Goal: Task Accomplishment & Management: Use online tool/utility

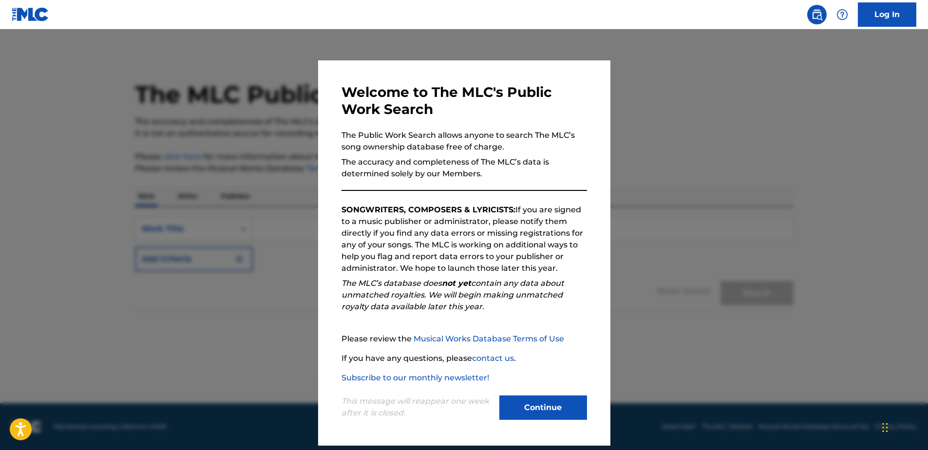
click at [536, 410] on button "Continue" at bounding box center [543, 407] width 88 height 24
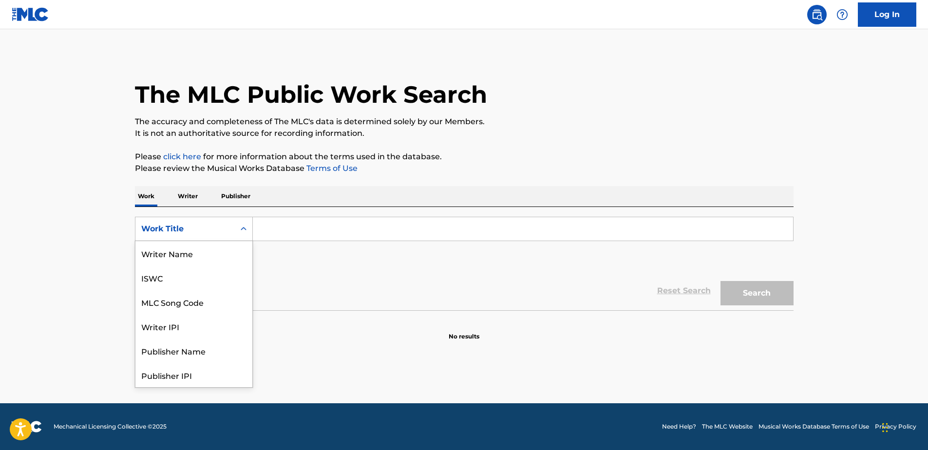
click at [192, 232] on div "Work Title" at bounding box center [185, 229] width 88 height 12
click at [197, 257] on div "MLC Song Code" at bounding box center [193, 253] width 117 height 24
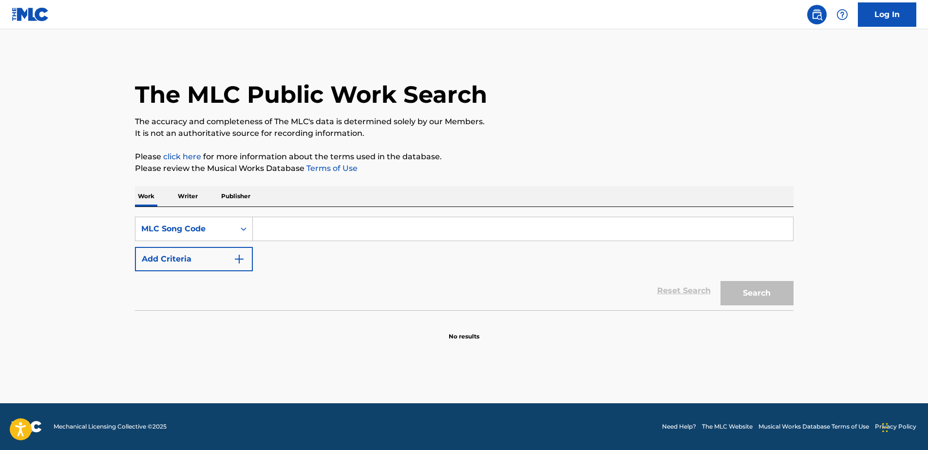
click at [307, 232] on input "Search Form" at bounding box center [523, 228] width 540 height 23
paste input "2E2JKF"
type input "2E2JKF"
click at [773, 291] on button "Search" at bounding box center [756, 293] width 73 height 24
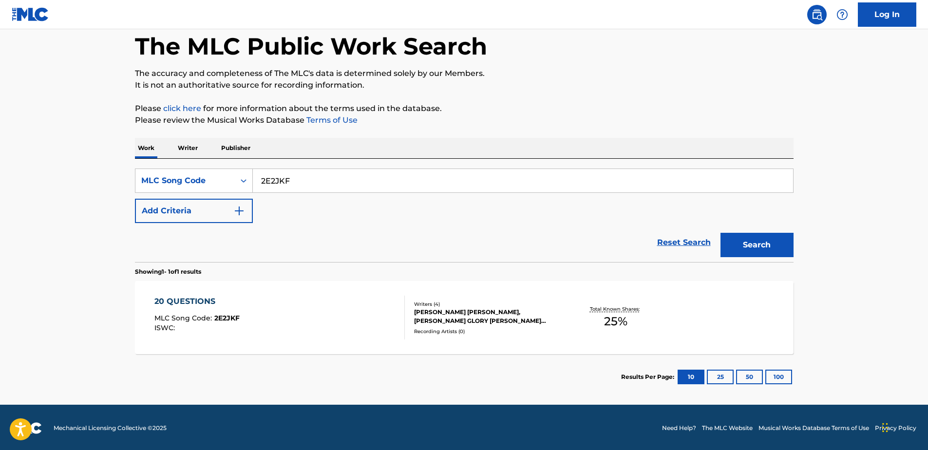
scroll to position [50, 0]
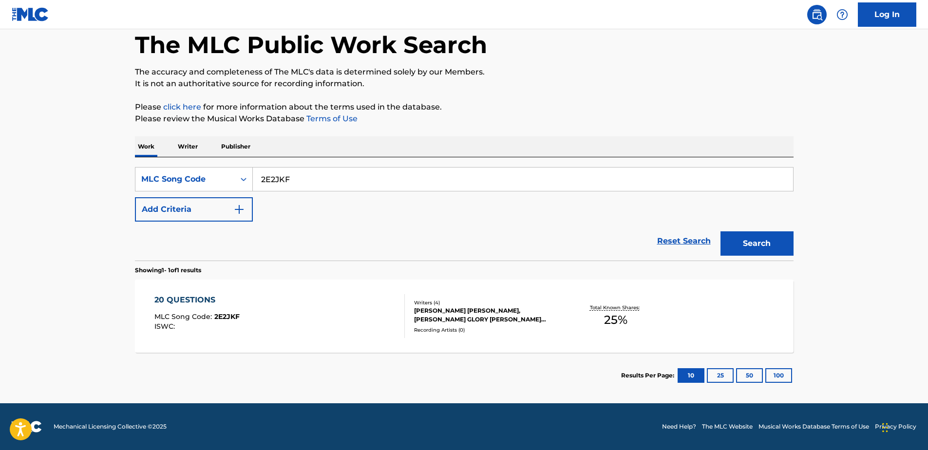
click at [509, 320] on div "HAYDEN ROBERT HUBERS, NATANIA KARIN, MIRANDA GLORY INZUNZA, STEPHEN DAVID RUSCH" at bounding box center [487, 315] width 147 height 18
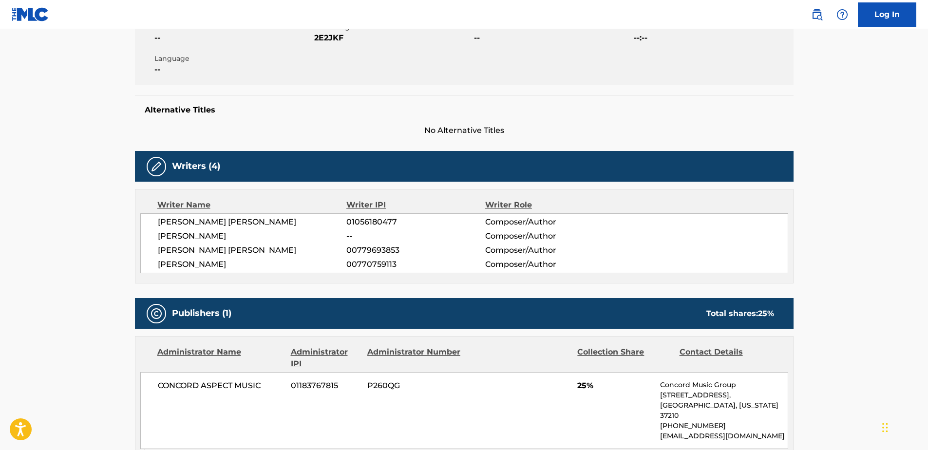
scroll to position [195, 0]
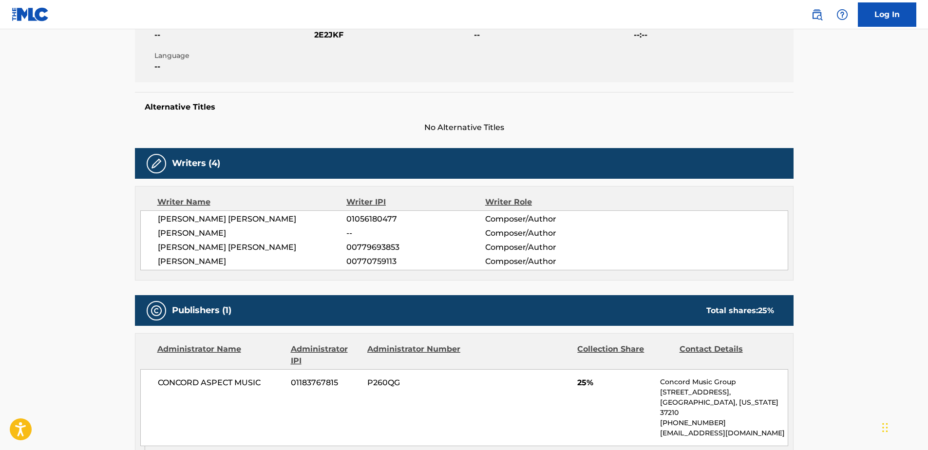
click at [188, 221] on span "[PERSON_NAME] [PERSON_NAME]" at bounding box center [252, 219] width 189 height 12
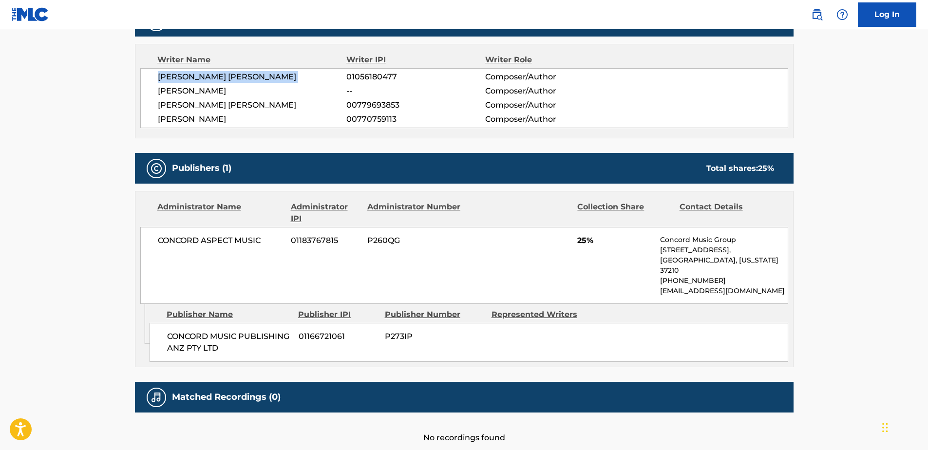
scroll to position [382, 0]
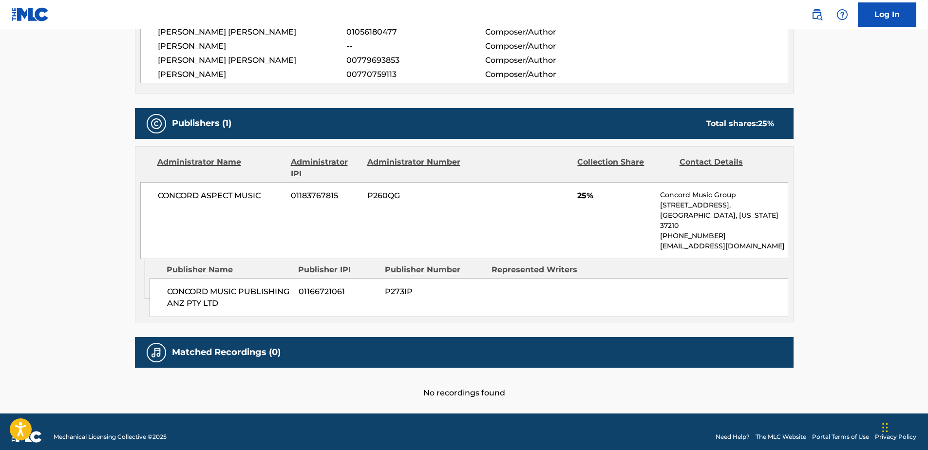
click at [235, 347] on h5 "Matched Recordings (0)" at bounding box center [226, 352] width 109 height 11
click at [219, 347] on h5 "Matched Recordings (0)" at bounding box center [226, 352] width 109 height 11
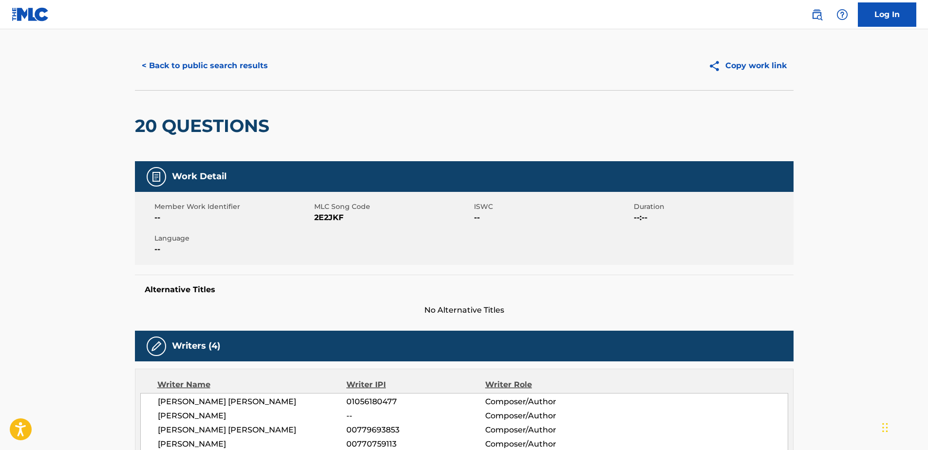
scroll to position [0, 0]
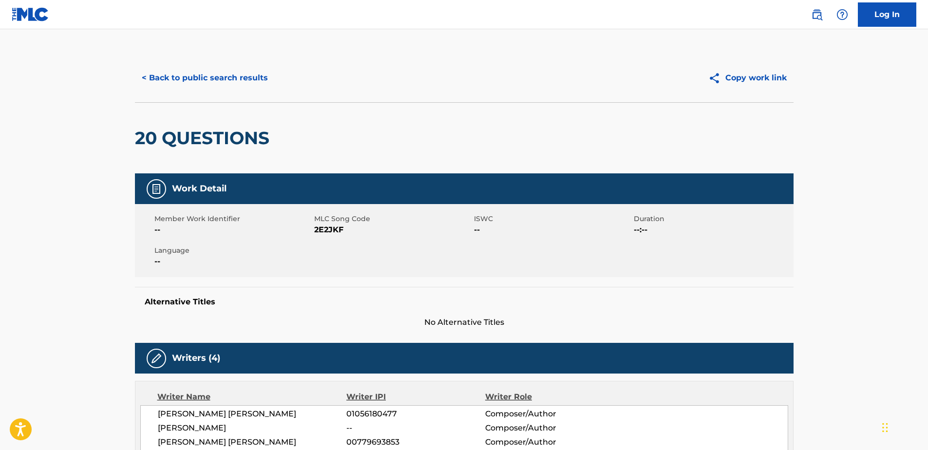
click at [175, 76] on button "< Back to public search results" at bounding box center [205, 78] width 140 height 24
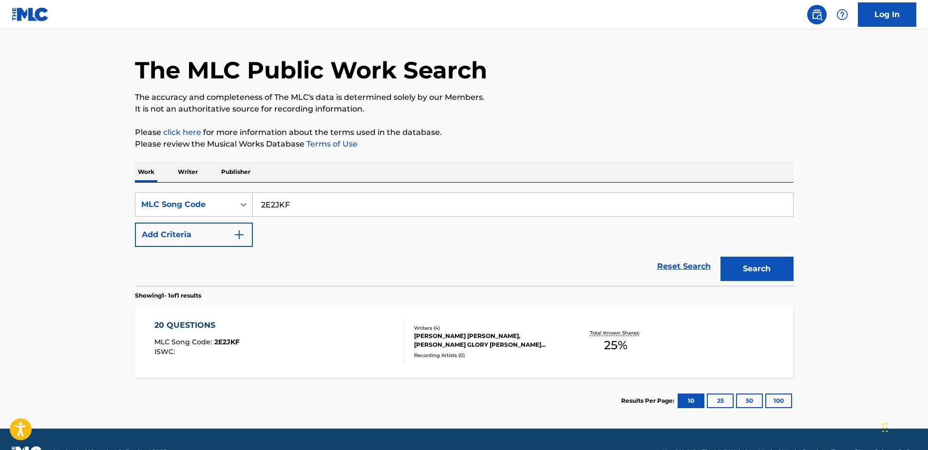
click at [156, 169] on p "Work" at bounding box center [146, 172] width 22 height 20
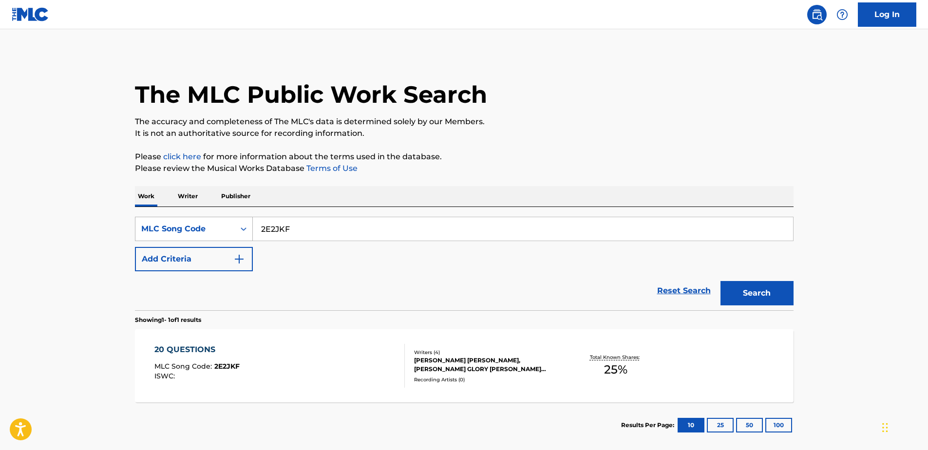
click at [207, 233] on div "MLC Song Code" at bounding box center [185, 229] width 88 height 12
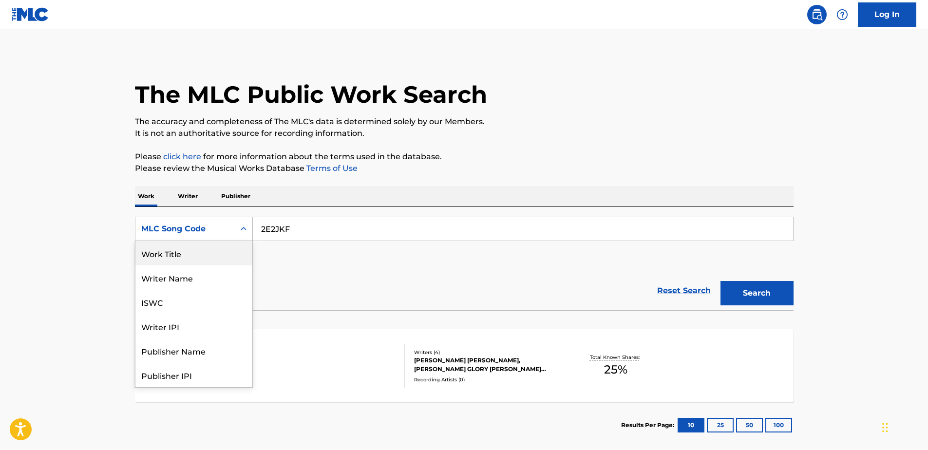
click at [197, 254] on div "Work Title" at bounding box center [193, 253] width 117 height 24
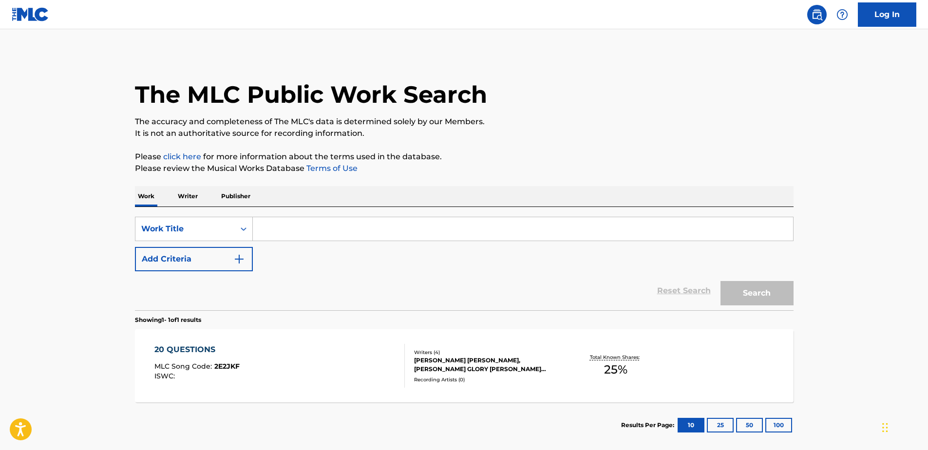
click at [302, 237] on input "Search Form" at bounding box center [523, 228] width 540 height 23
paste input "Fool of Me"
type input "Fool of Me"
click at [225, 262] on button "Add Criteria" at bounding box center [194, 259] width 118 height 24
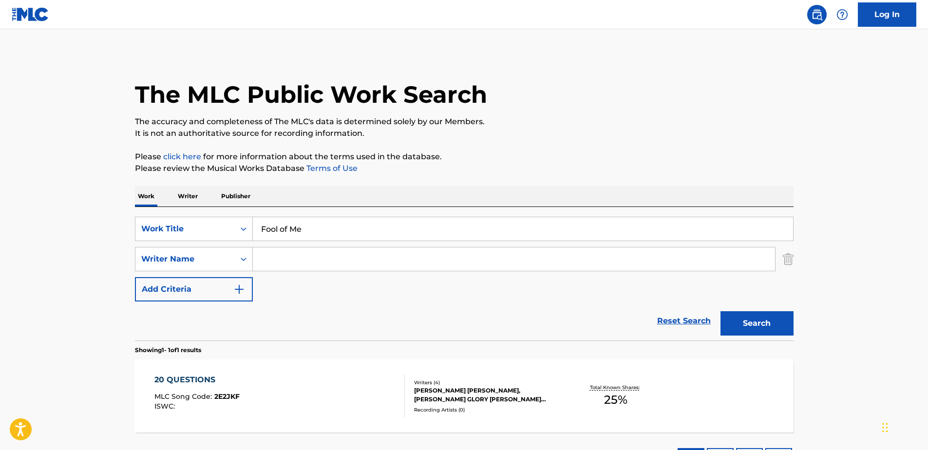
click at [315, 261] on input "Search Form" at bounding box center [514, 258] width 522 height 23
type input "hayd"
click at [720, 311] on button "Search" at bounding box center [756, 323] width 73 height 24
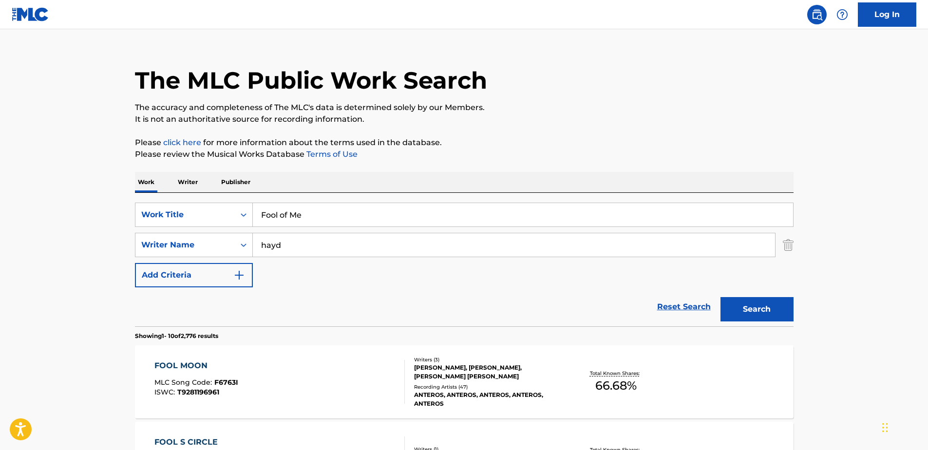
scroll to position [146, 0]
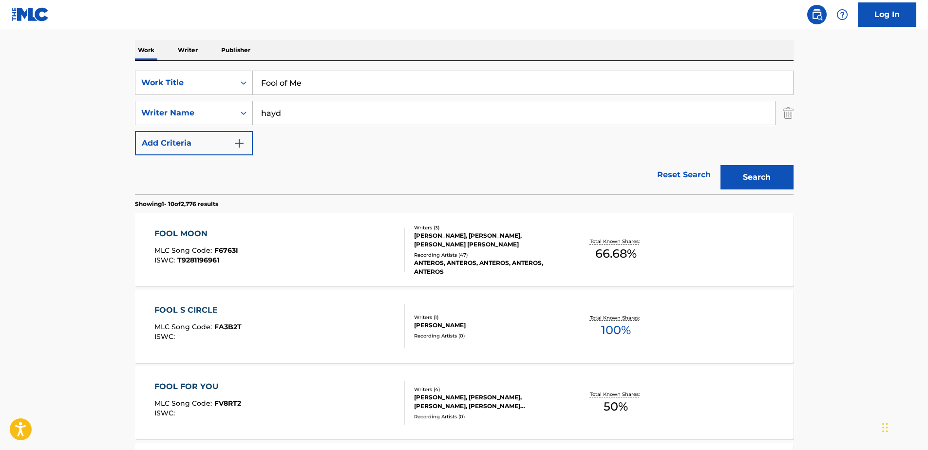
click at [296, 79] on input "Fool of Me" at bounding box center [523, 82] width 540 height 23
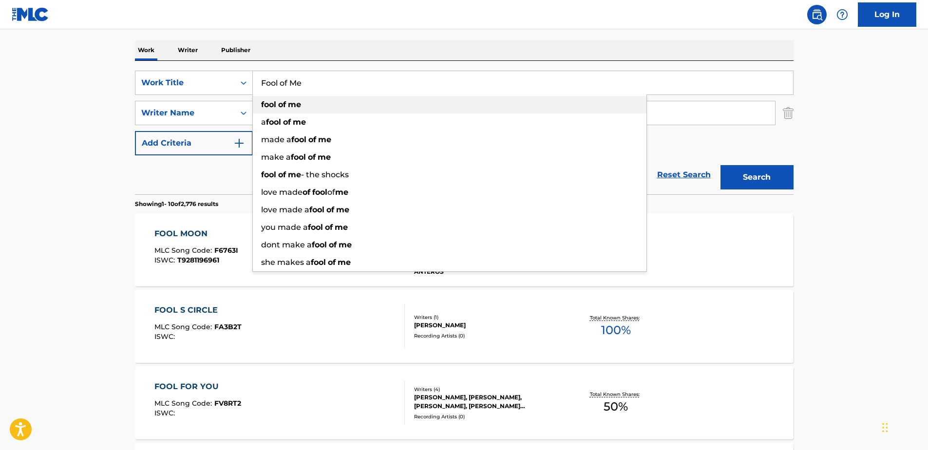
click at [295, 101] on strong "me" at bounding box center [294, 104] width 13 height 9
type input "fool of me"
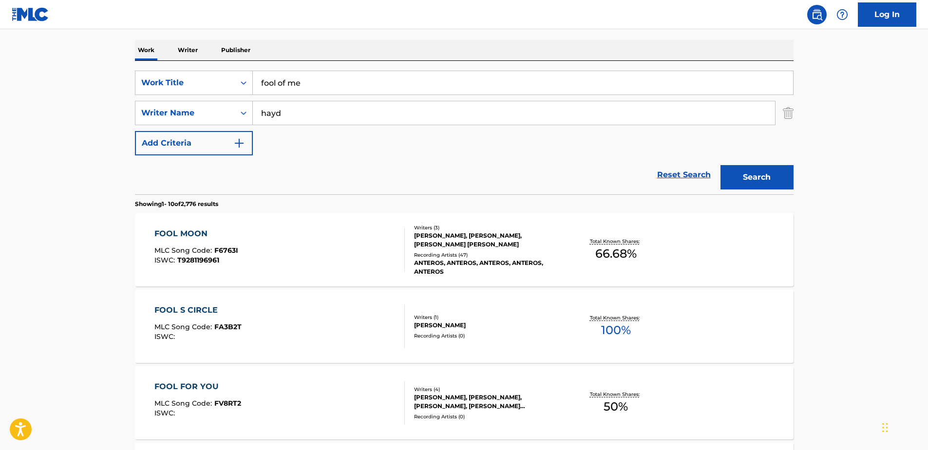
click at [365, 120] on input "hayd" at bounding box center [514, 112] width 522 height 23
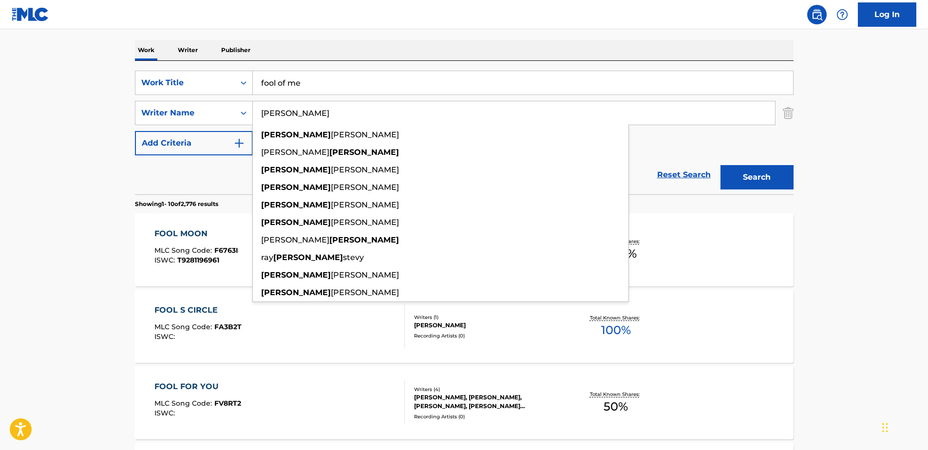
type input "hayden"
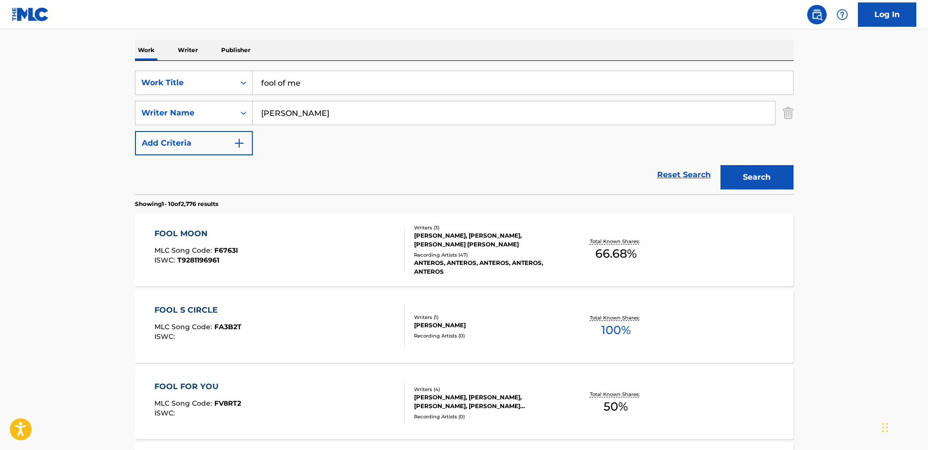
click at [771, 177] on button "Search" at bounding box center [756, 177] width 73 height 24
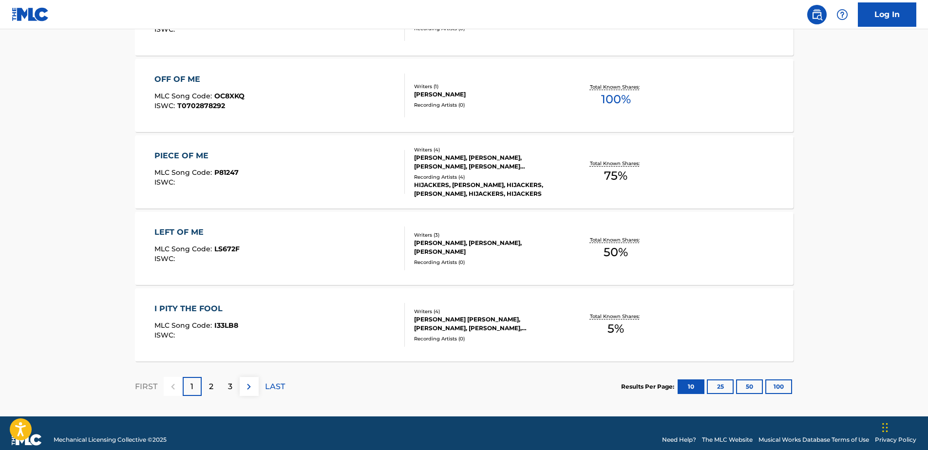
scroll to position [772, 0]
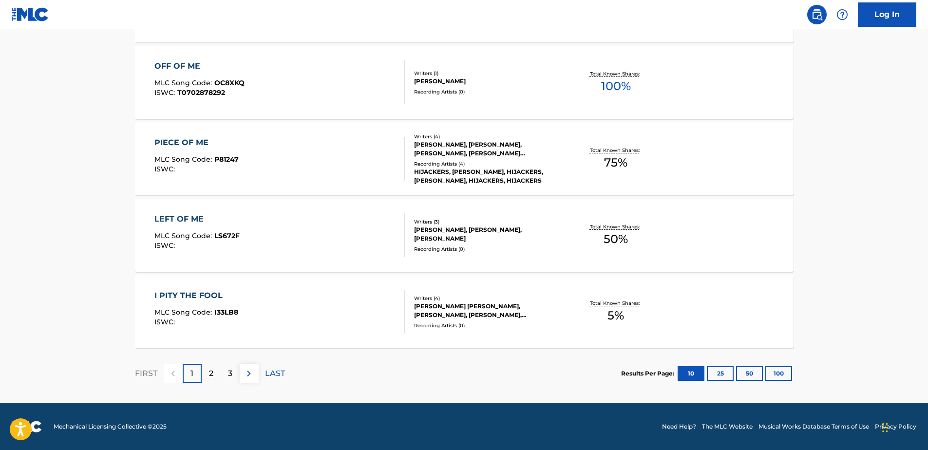
click at [213, 376] on div "2" at bounding box center [211, 373] width 19 height 19
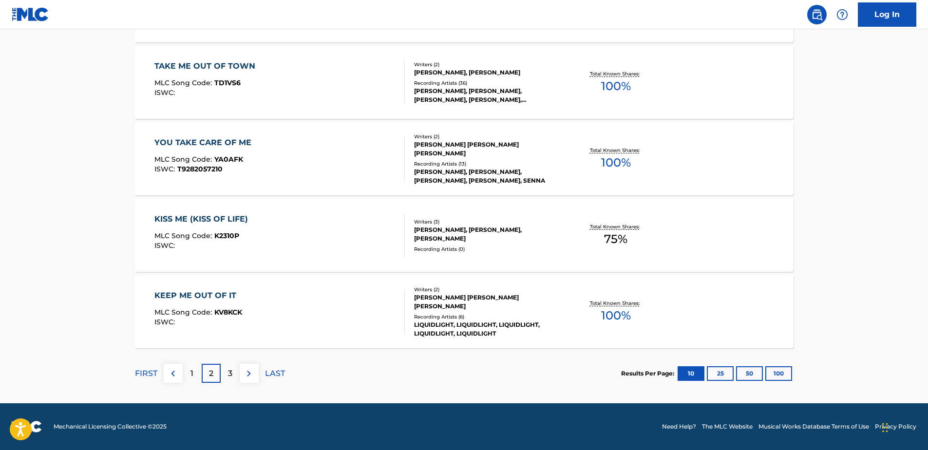
click at [228, 374] on p "3" at bounding box center [230, 374] width 4 height 12
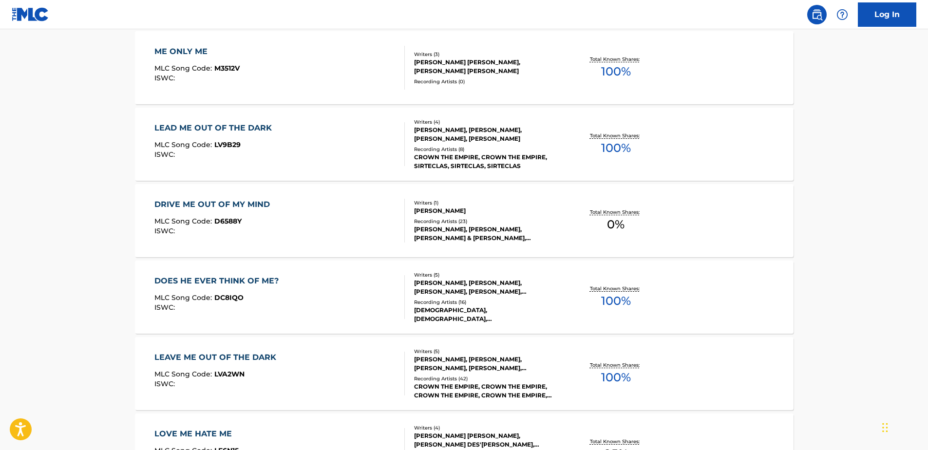
scroll to position [285, 0]
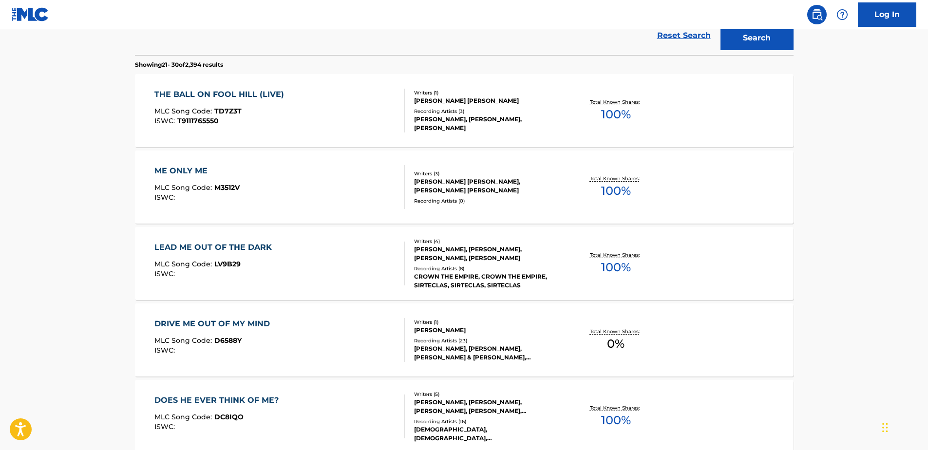
click at [233, 250] on div "LEAD ME OUT OF THE DARK" at bounding box center [215, 248] width 122 height 12
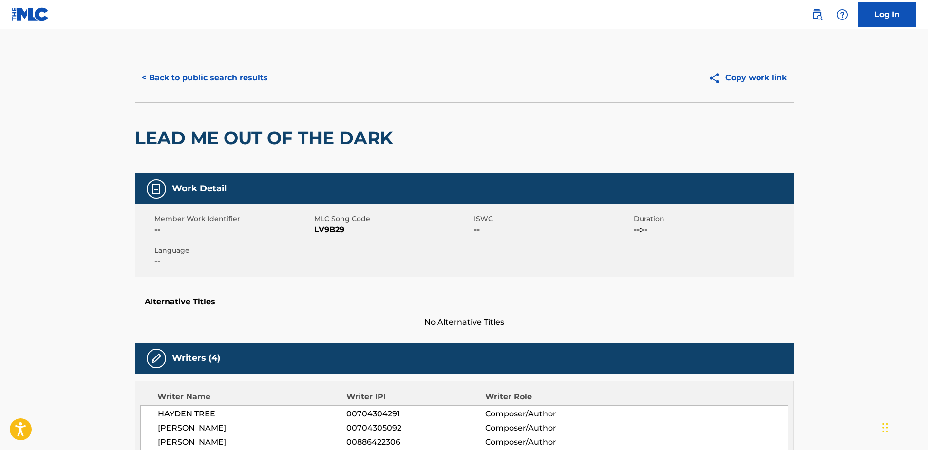
click at [205, 80] on button "< Back to public search results" at bounding box center [205, 78] width 140 height 24
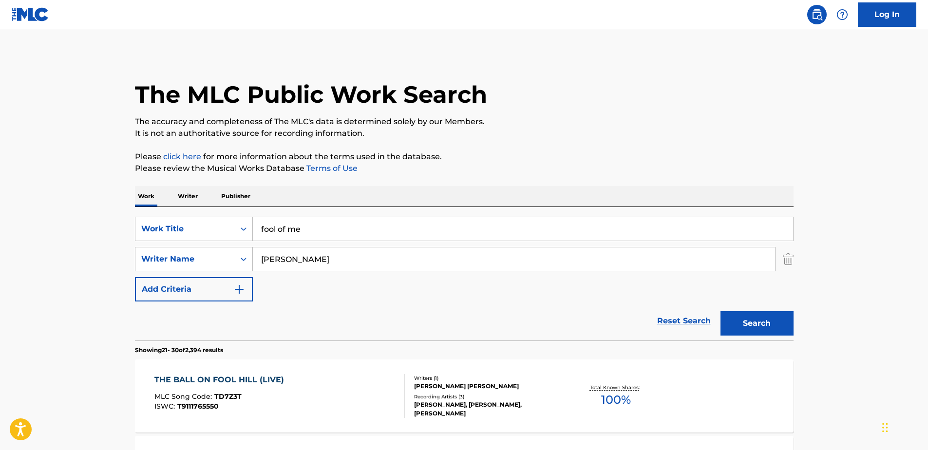
click at [175, 157] on link "click here" at bounding box center [182, 156] width 38 height 9
click at [299, 232] on input "fool of me" at bounding box center [523, 228] width 540 height 23
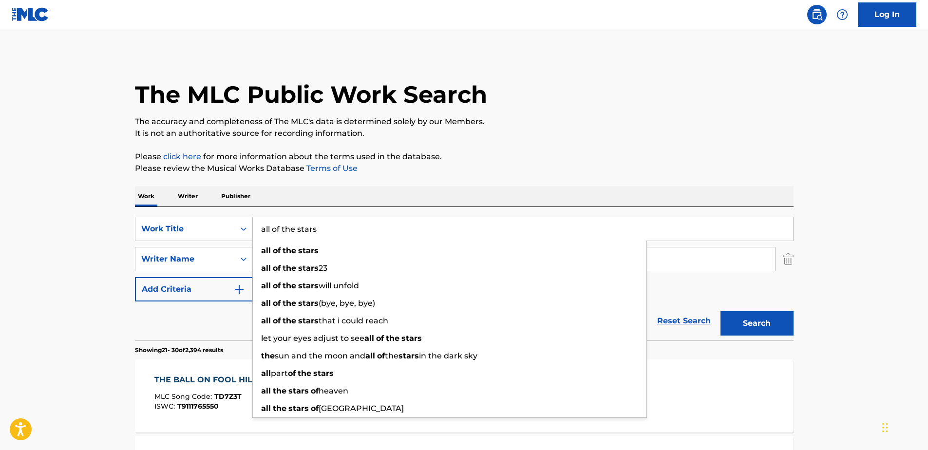
type input "all of the stars"
click at [305, 248] on strong "stars" at bounding box center [308, 250] width 20 height 9
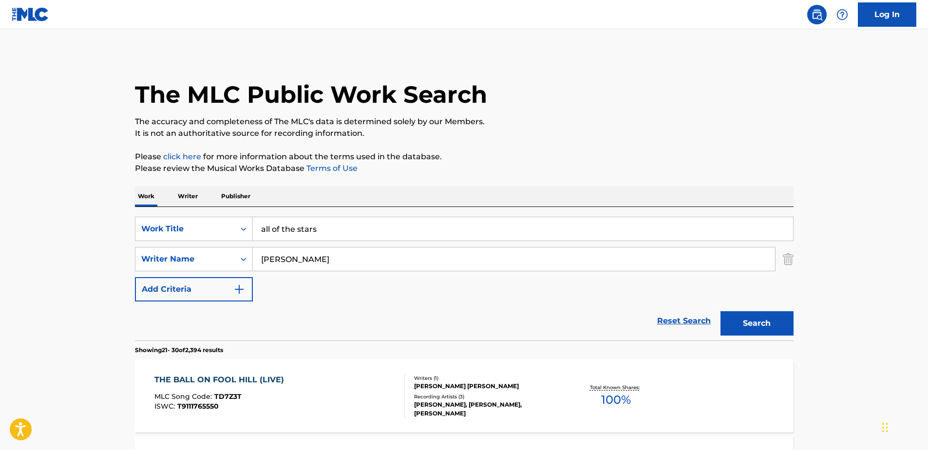
click at [757, 315] on button "Search" at bounding box center [756, 323] width 73 height 24
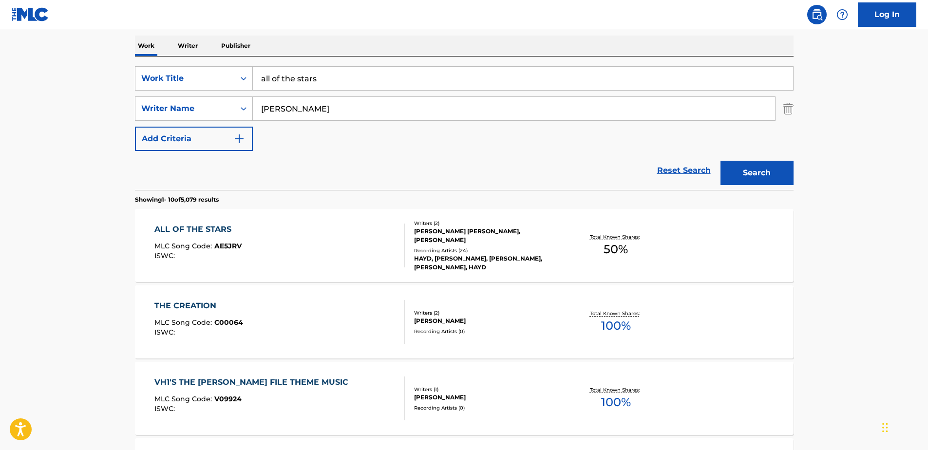
scroll to position [297, 0]
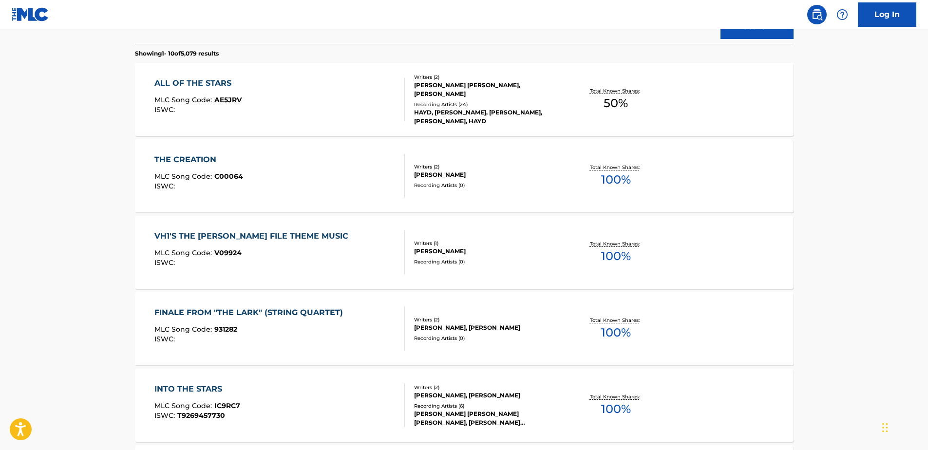
click at [231, 93] on div "ALL OF THE STARS MLC Song Code : AE5JRV ISWC :" at bounding box center [197, 99] width 87 height 44
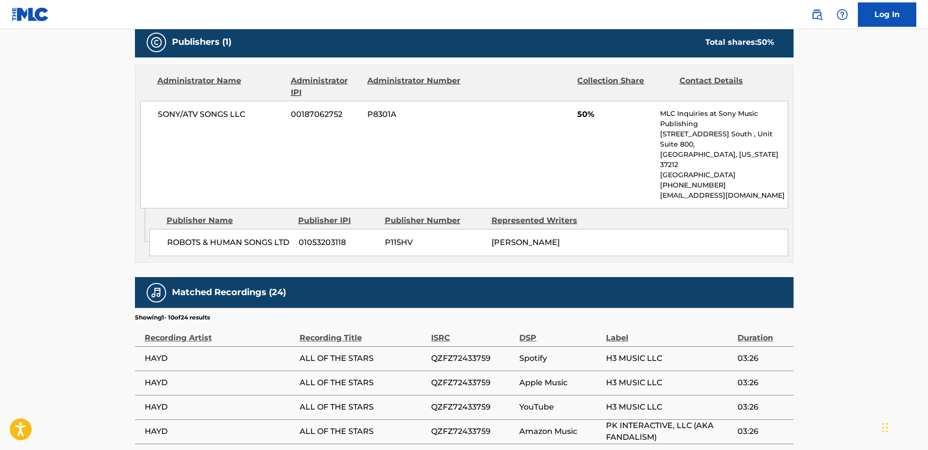
scroll to position [390, 0]
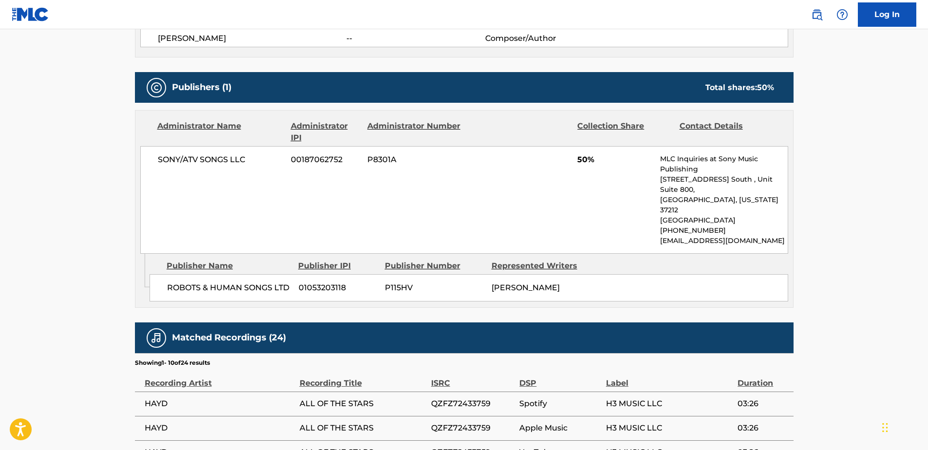
drag, startPoint x: 584, startPoint y: 157, endPoint x: 579, endPoint y: 154, distance: 6.8
click at [584, 157] on span "50%" at bounding box center [614, 160] width 75 height 12
click at [579, 154] on span "50%" at bounding box center [614, 160] width 75 height 12
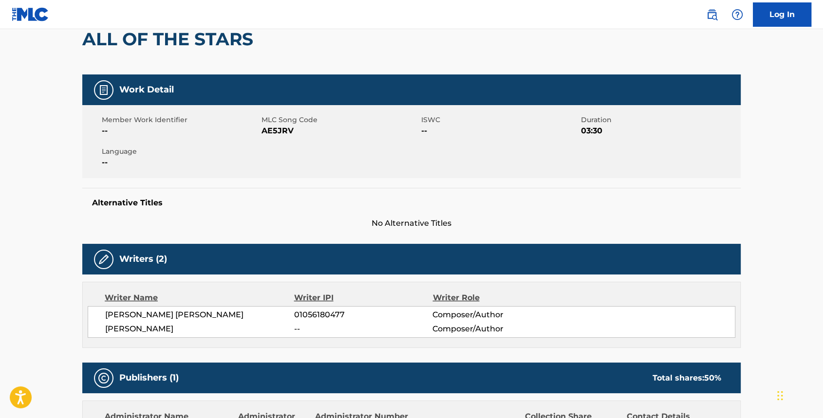
scroll to position [0, 0]
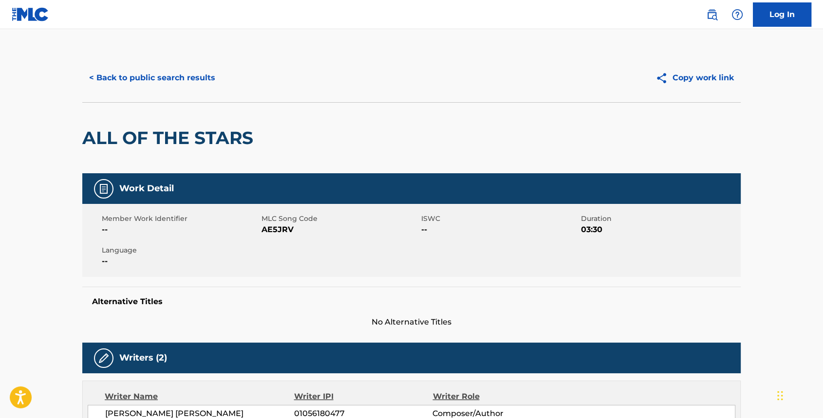
click at [168, 74] on button "< Back to public search results" at bounding box center [152, 78] width 140 height 24
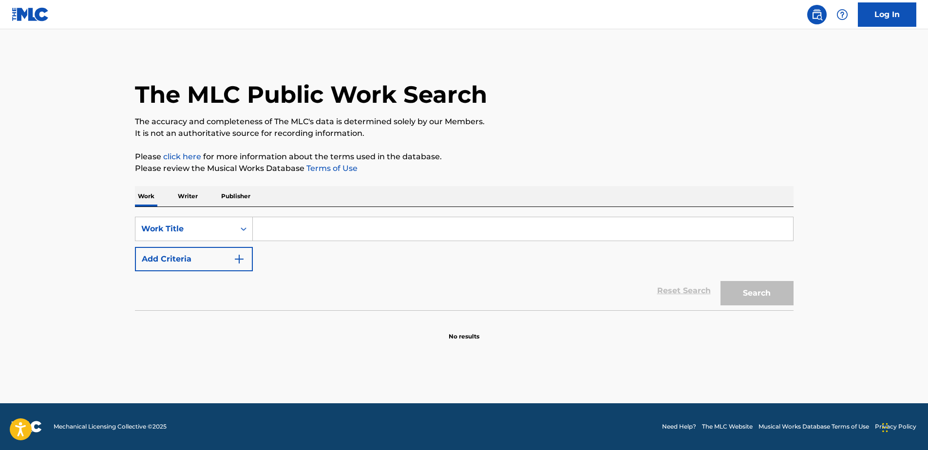
click at [187, 191] on p "Writer" at bounding box center [188, 196] width 26 height 20
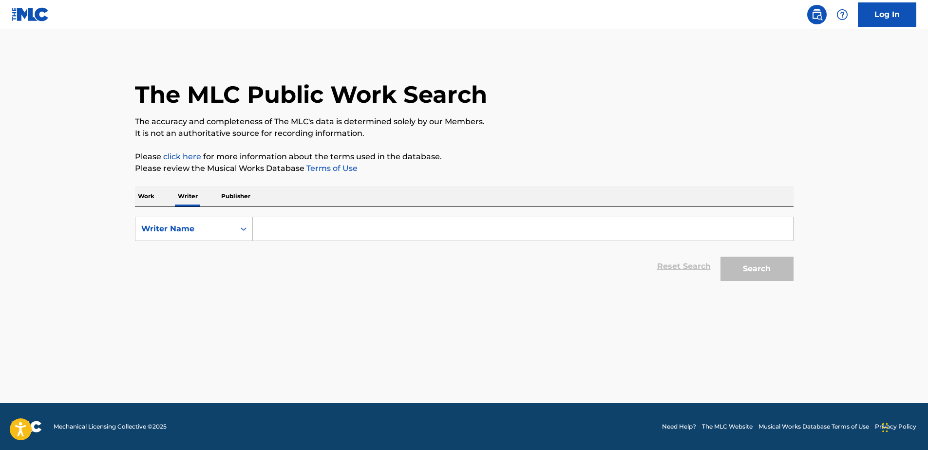
click at [164, 192] on div "Work Writer Publisher" at bounding box center [464, 196] width 658 height 20
click at [239, 193] on p "Publisher" at bounding box center [235, 196] width 35 height 20
click at [275, 234] on input "Search Form" at bounding box center [523, 228] width 540 height 23
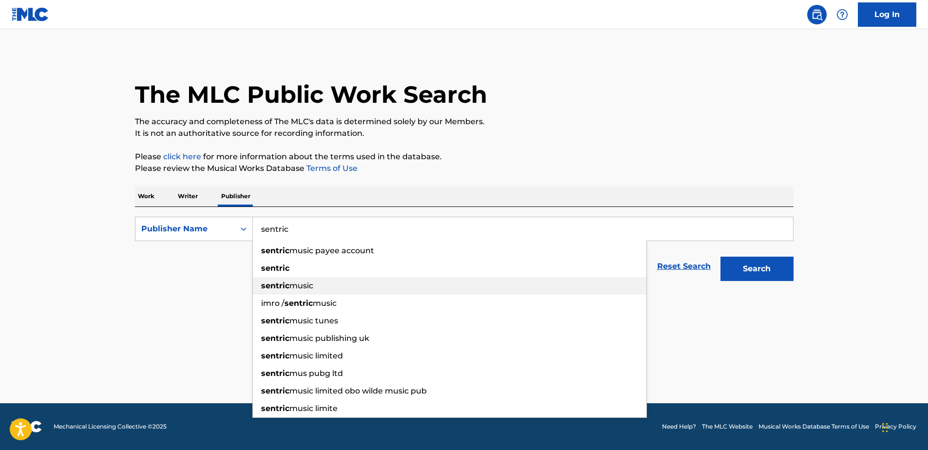
click at [302, 287] on span "music" at bounding box center [301, 285] width 24 height 9
type input "sentric music"
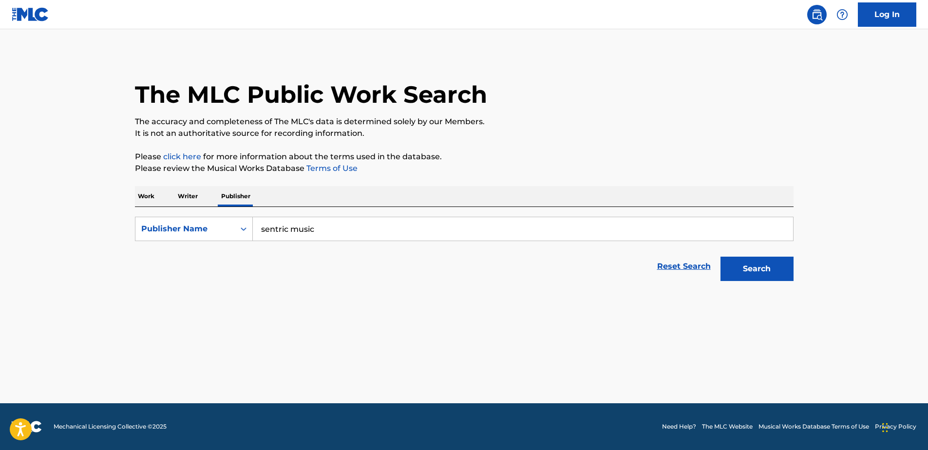
click at [751, 269] on button "Search" at bounding box center [756, 269] width 73 height 24
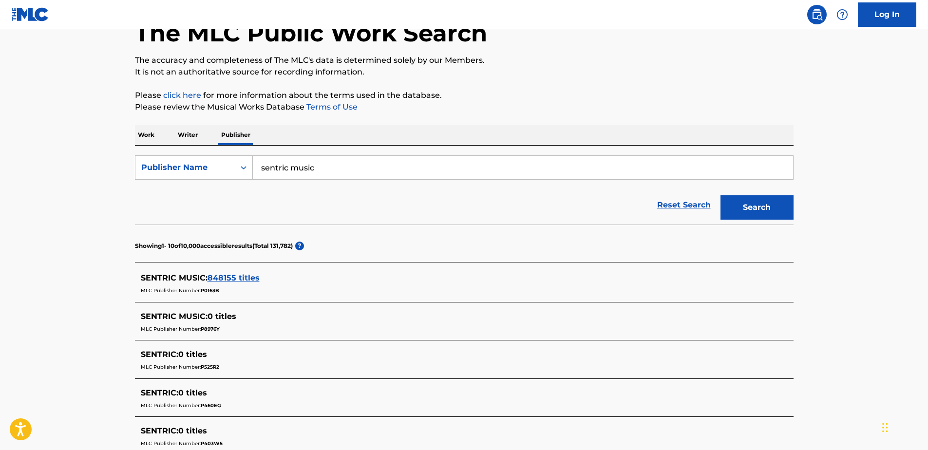
scroll to position [97, 0]
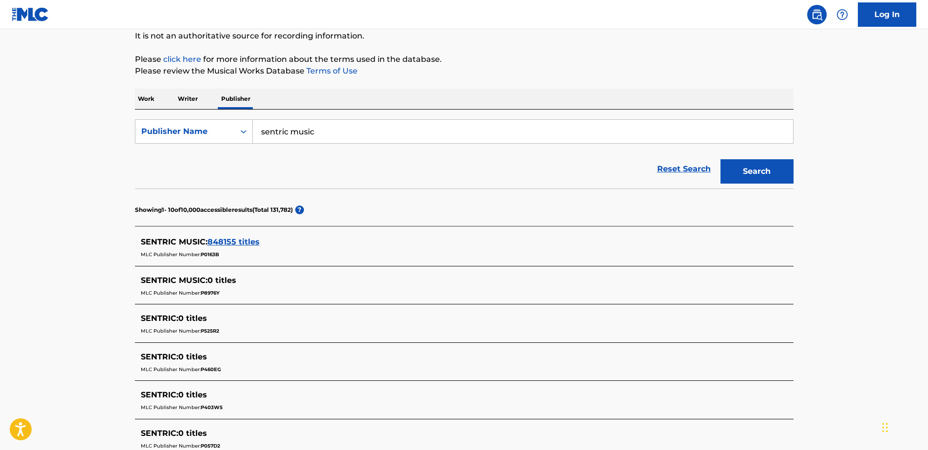
click at [224, 243] on span "848155 titles" at bounding box center [233, 241] width 52 height 9
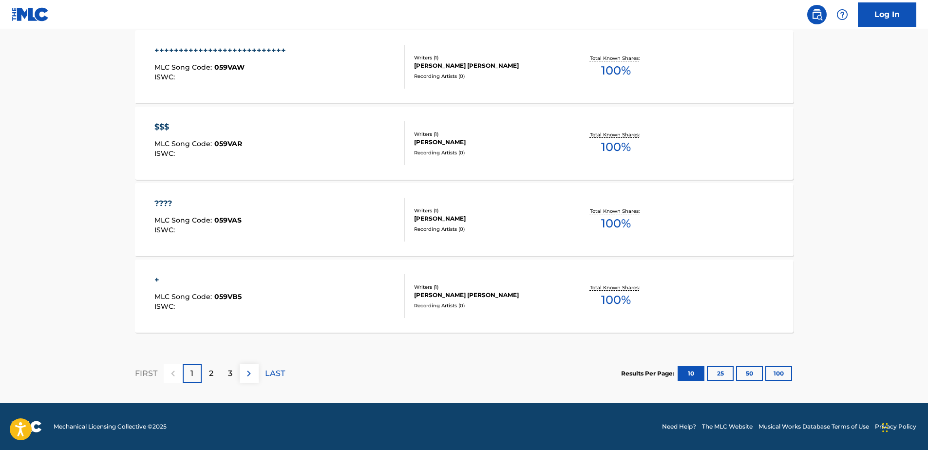
scroll to position [0, 0]
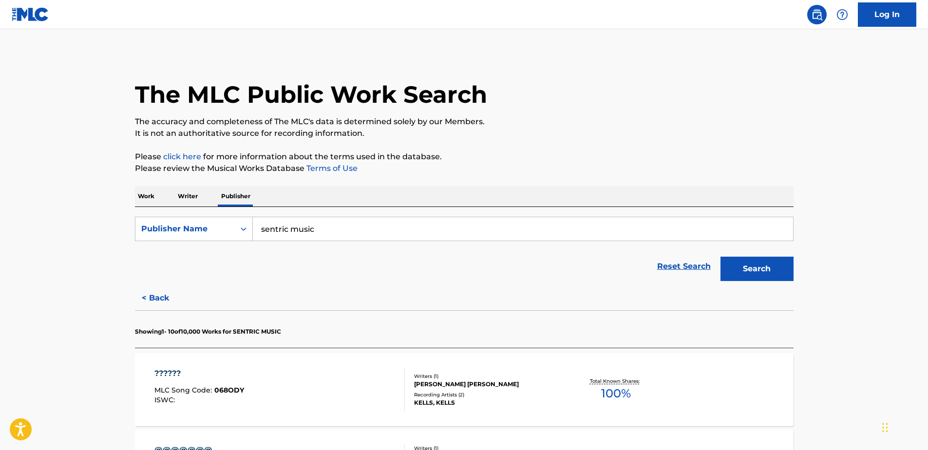
drag, startPoint x: 330, startPoint y: 347, endPoint x: 382, endPoint y: 39, distance: 312.6
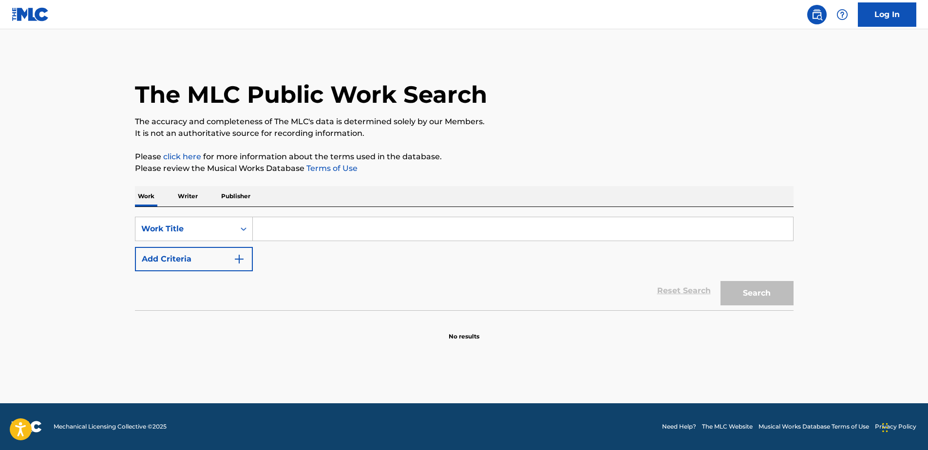
click at [281, 240] on input "Search Form" at bounding box center [523, 228] width 540 height 23
drag, startPoint x: 225, startPoint y: 185, endPoint x: 237, endPoint y: 195, distance: 15.2
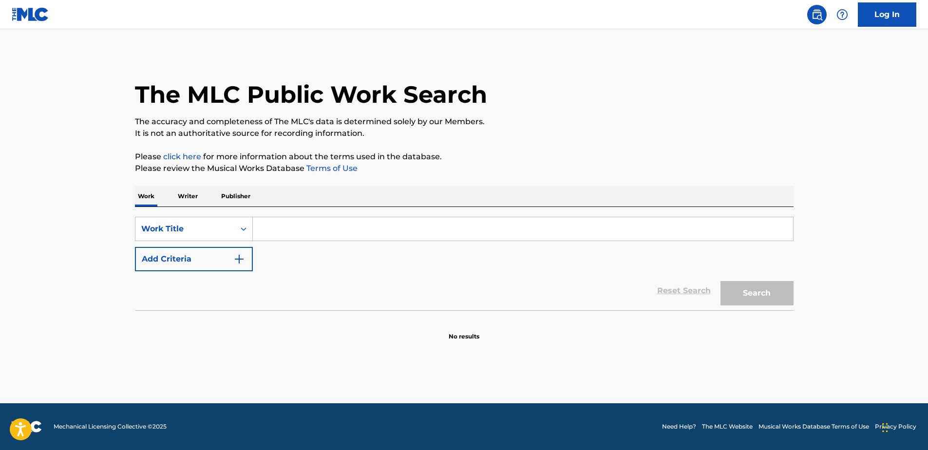
click at [226, 185] on div "The MLC Public Work Search The accuracy and completeness of The MLC's data is d…" at bounding box center [464, 197] width 682 height 287
click at [237, 195] on p "Publisher" at bounding box center [235, 196] width 35 height 20
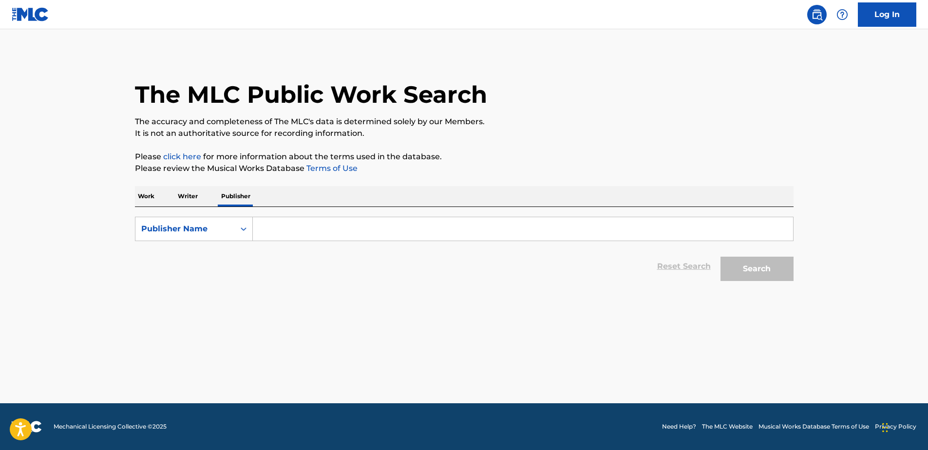
click at [189, 194] on p "Writer" at bounding box center [188, 196] width 26 height 20
click at [142, 196] on p "Work" at bounding box center [146, 196] width 22 height 20
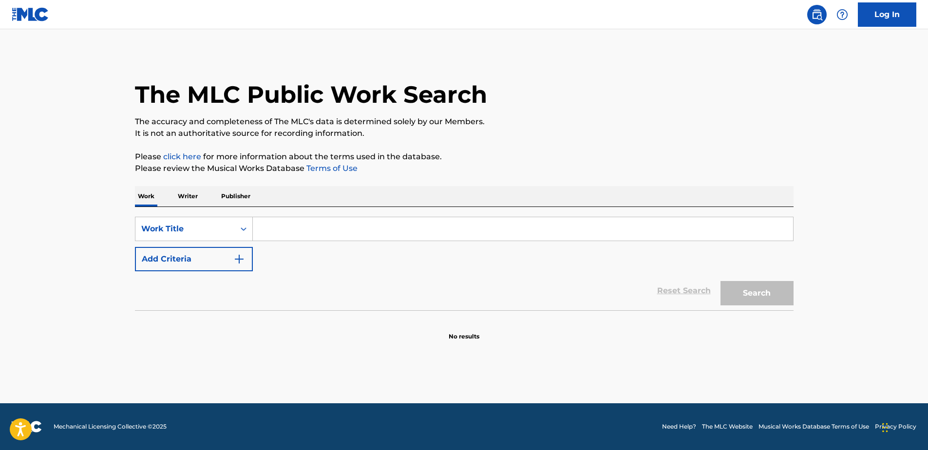
click at [178, 194] on p "Writer" at bounding box center [188, 196] width 26 height 20
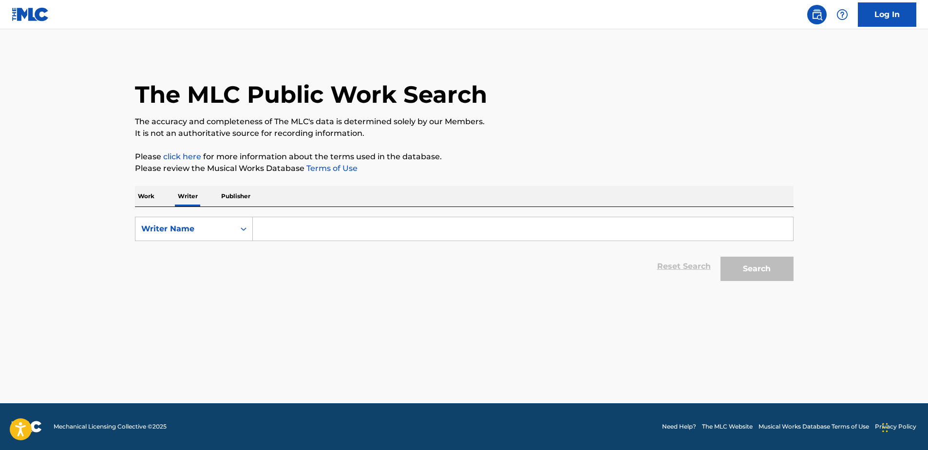
click at [301, 235] on input "Search Form" at bounding box center [523, 228] width 540 height 23
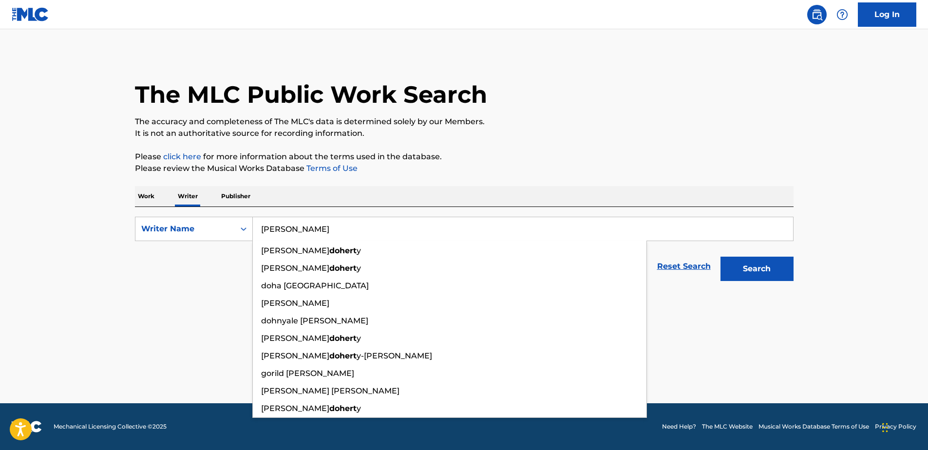
type input "doherty"
click at [720, 257] on button "Search" at bounding box center [756, 269] width 73 height 24
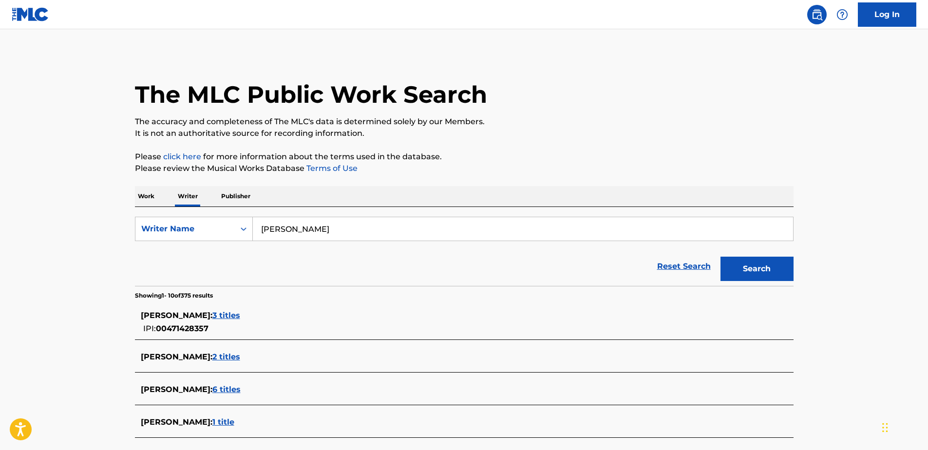
click at [224, 314] on span "3 titles" at bounding box center [226, 315] width 28 height 9
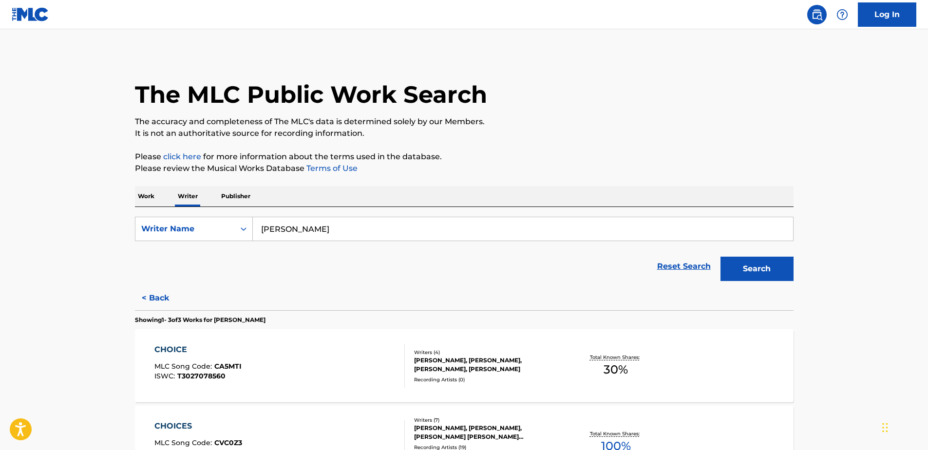
click at [142, 202] on p "Work" at bounding box center [146, 196] width 22 height 20
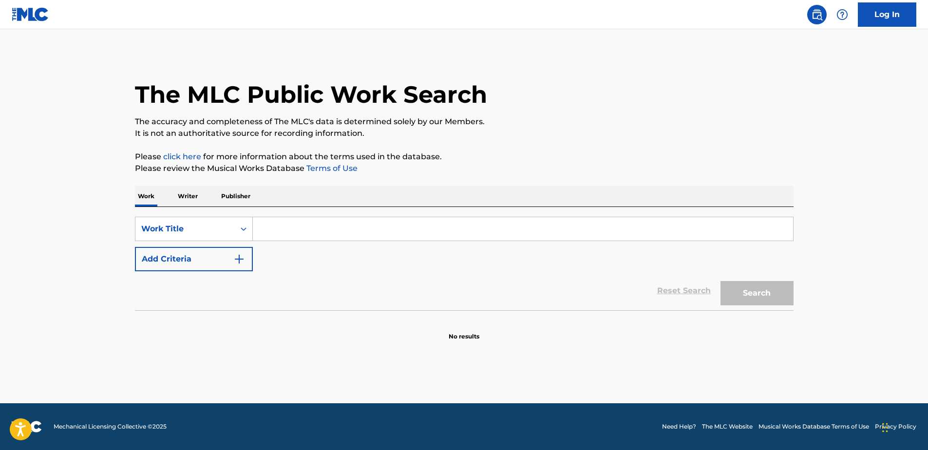
click at [168, 197] on div "Work Writer Publisher" at bounding box center [464, 196] width 658 height 20
click at [175, 197] on p "Writer" at bounding box center [188, 196] width 26 height 20
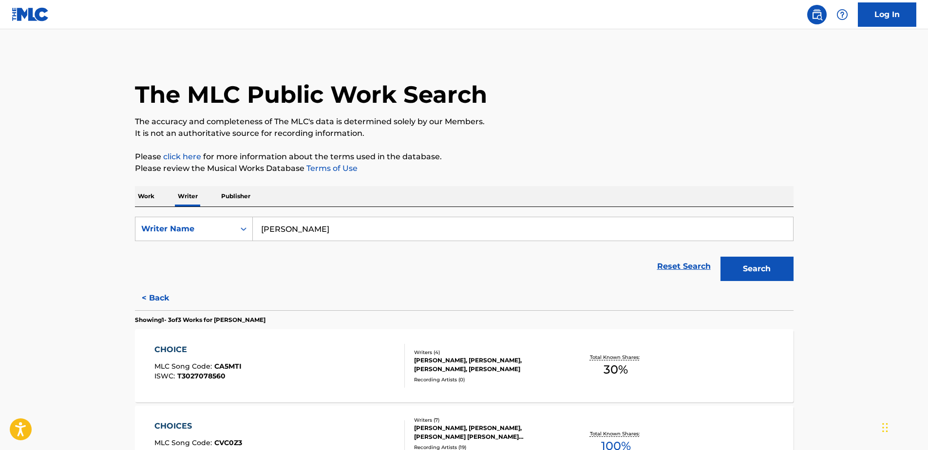
click at [288, 226] on input "doherty" at bounding box center [523, 228] width 540 height 23
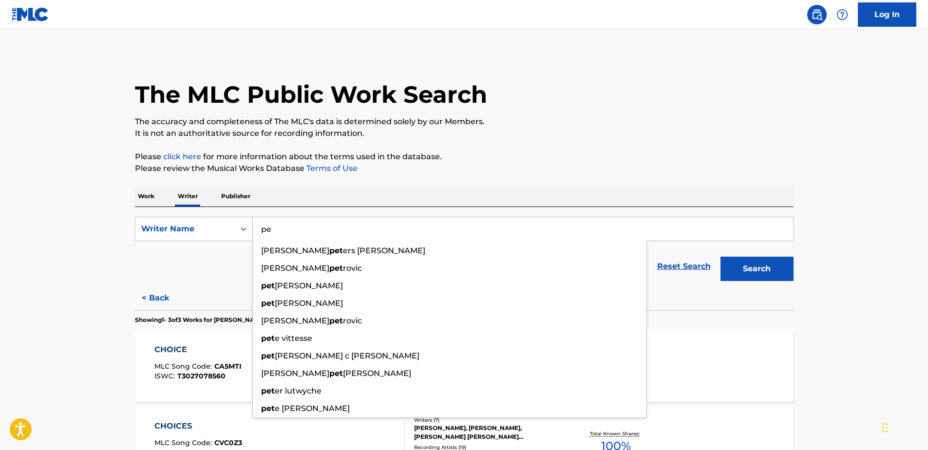
type input "p"
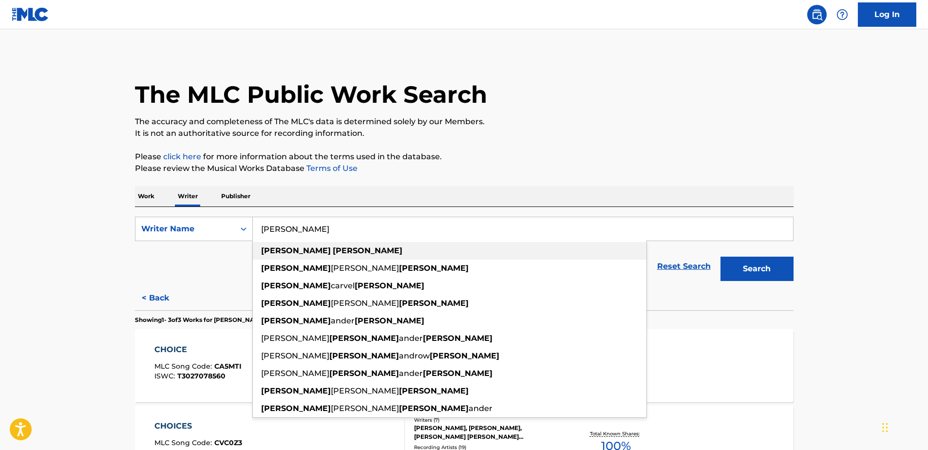
type input "alex turner"
click at [312, 255] on div "alex turner" at bounding box center [449, 251] width 393 height 18
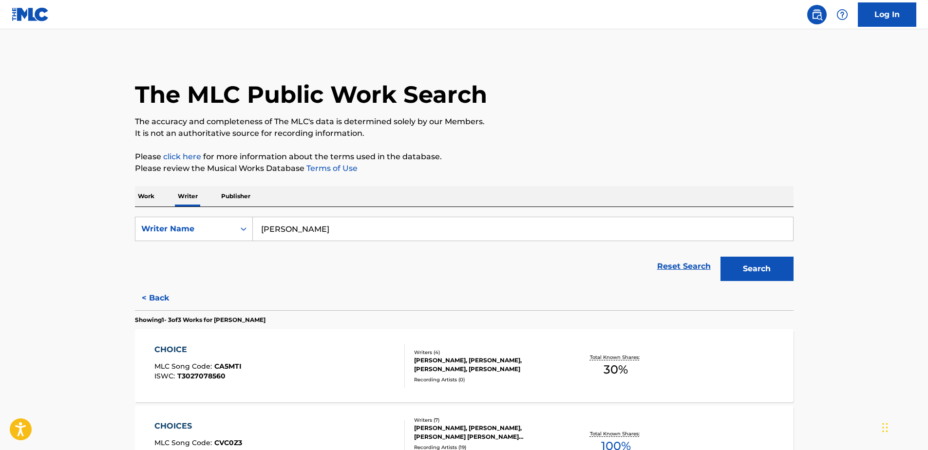
click at [747, 261] on button "Search" at bounding box center [756, 269] width 73 height 24
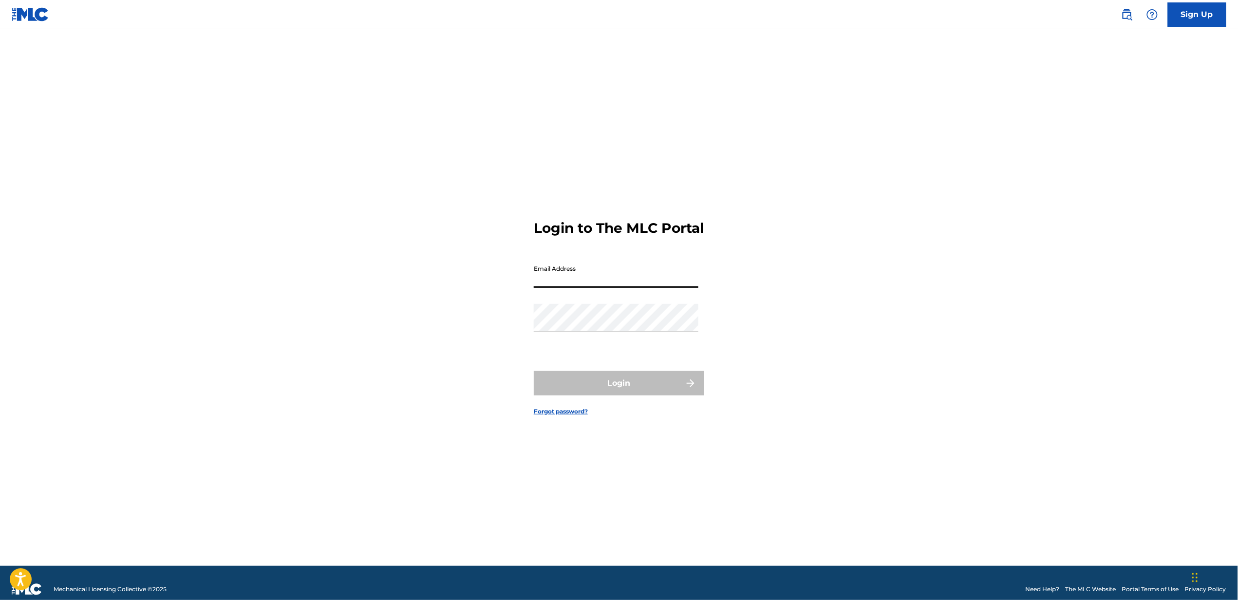
click at [638, 277] on input "Email Address" at bounding box center [616, 274] width 165 height 28
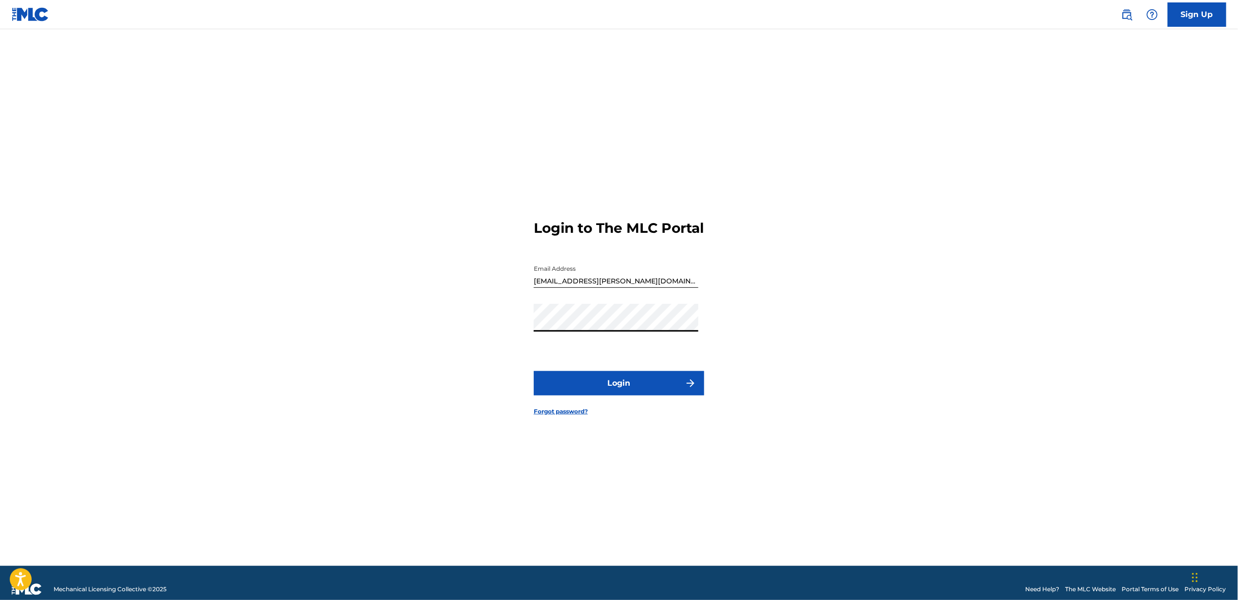
click at [534, 371] on button "Login" at bounding box center [619, 383] width 170 height 24
click at [594, 298] on div "Email Address [EMAIL_ADDRESS][PERSON_NAME][DOMAIN_NAME]" at bounding box center [616, 282] width 165 height 44
click at [598, 283] on input "[EMAIL_ADDRESS][PERSON_NAME][DOMAIN_NAME]" at bounding box center [616, 274] width 165 height 28
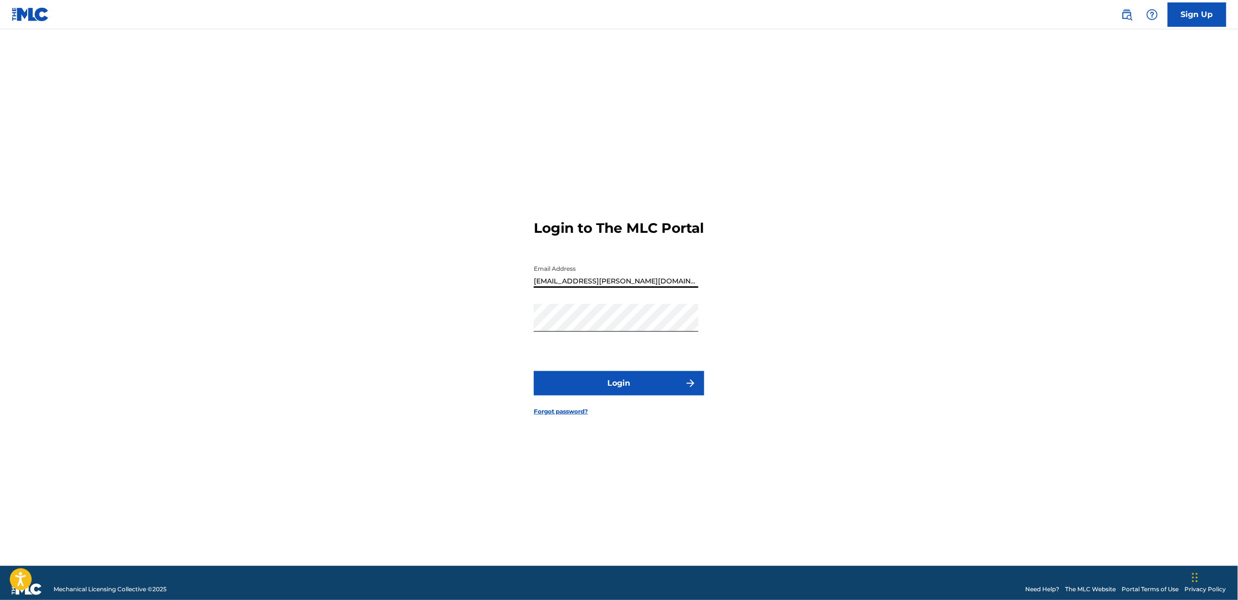
paste input "[PERSON_NAME].leadbeater"
type input "[PERSON_NAME][EMAIL_ADDRESS][DOMAIN_NAME]"
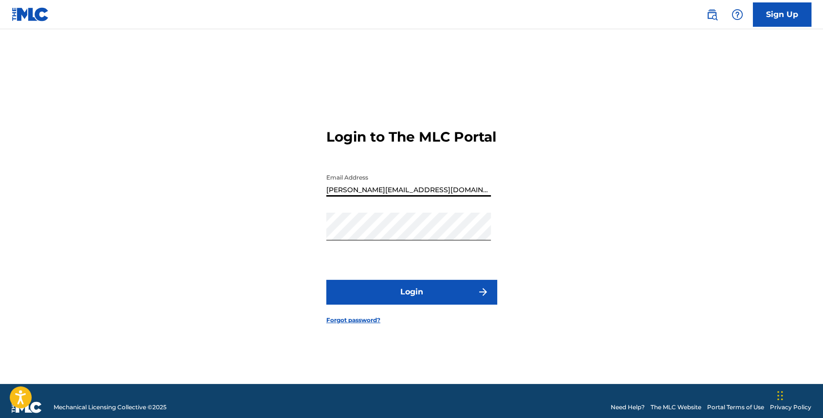
click at [453, 303] on button "Login" at bounding box center [411, 292] width 170 height 24
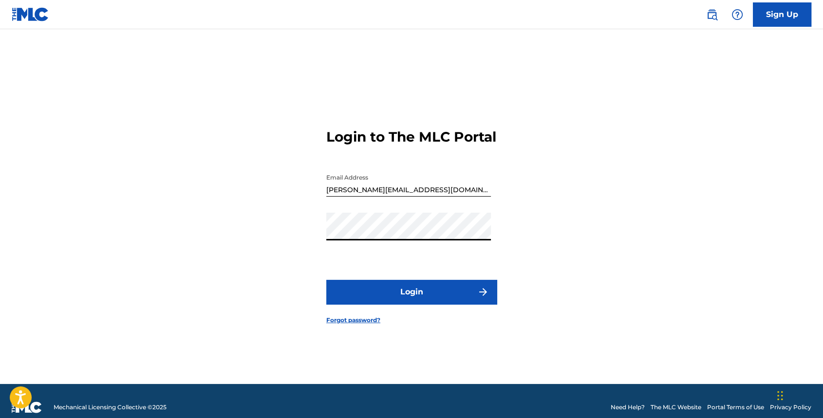
click at [397, 300] on button "Login" at bounding box center [411, 292] width 170 height 24
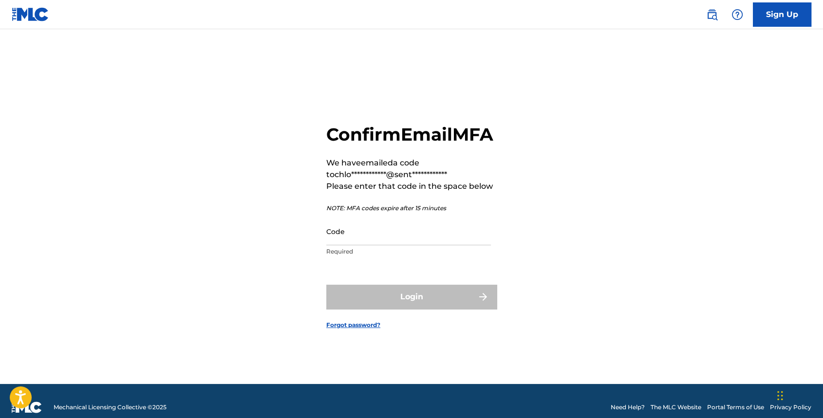
click at [377, 245] on input "Code" at bounding box center [408, 232] width 165 height 28
click at [376, 245] on input "Code" at bounding box center [408, 232] width 165 height 28
click at [265, 246] on div "**********" at bounding box center [412, 219] width 682 height 331
click at [393, 236] on input "Code" at bounding box center [408, 232] width 165 height 28
paste input "616145"
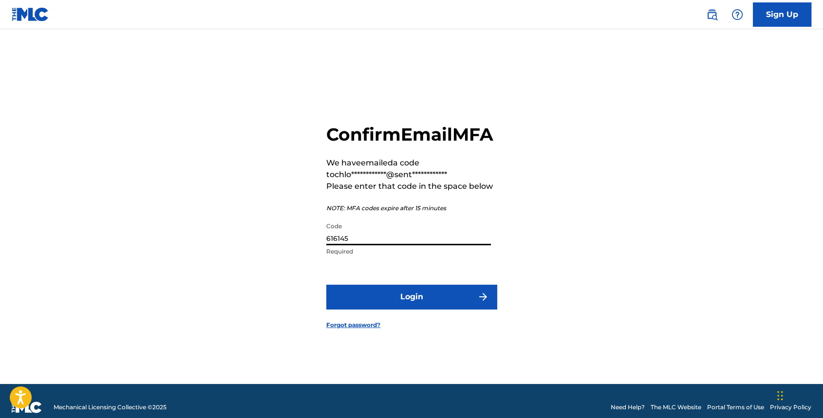
type input "616145"
click at [395, 309] on button "Login" at bounding box center [411, 297] width 170 height 24
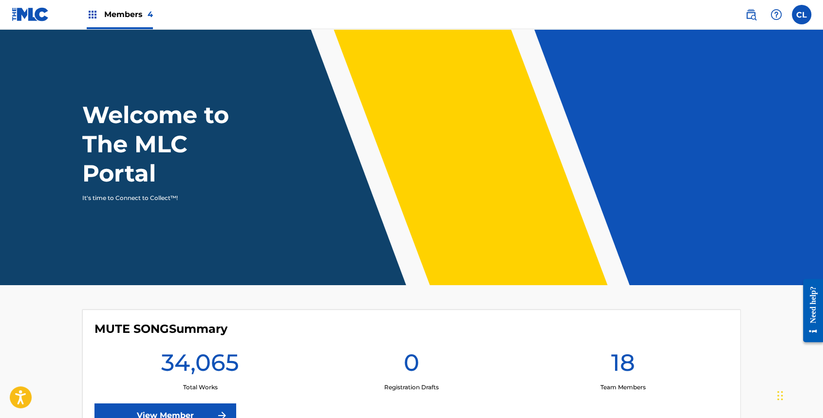
click at [23, 12] on img at bounding box center [30, 14] width 37 height 14
click at [754, 16] on img at bounding box center [751, 15] width 12 height 12
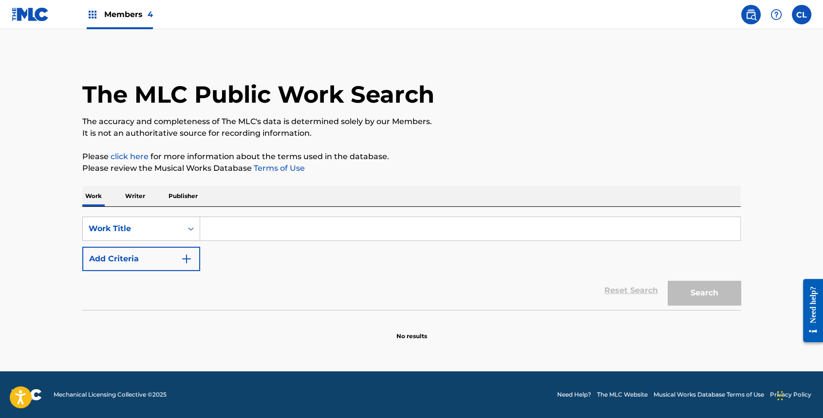
click at [233, 232] on input "Search Form" at bounding box center [470, 228] width 540 height 23
click at [234, 230] on input "Search Form" at bounding box center [470, 228] width 540 height 23
click at [799, 12] on label at bounding box center [801, 14] width 19 height 19
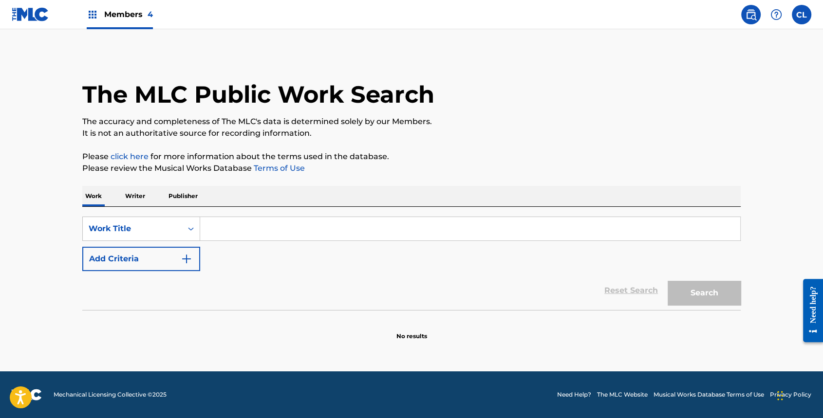
click at [802, 15] on input "CL [PERSON_NAME] [PERSON_NAME][EMAIL_ADDRESS][DOMAIN_NAME] Notification Prefere…" at bounding box center [802, 15] width 0 height 0
click at [252, 238] on input "Search Form" at bounding box center [470, 228] width 540 height 23
click at [252, 237] on input "Search Form" at bounding box center [470, 228] width 540 height 23
drag, startPoint x: 300, startPoint y: 246, endPoint x: 303, endPoint y: 237, distance: 10.2
click at [300, 243] on div "SearchWithCriteria421e4335-b97d-49cc-9917-ab5a3d85835e Work Title Add Criteria" at bounding box center [411, 244] width 658 height 55
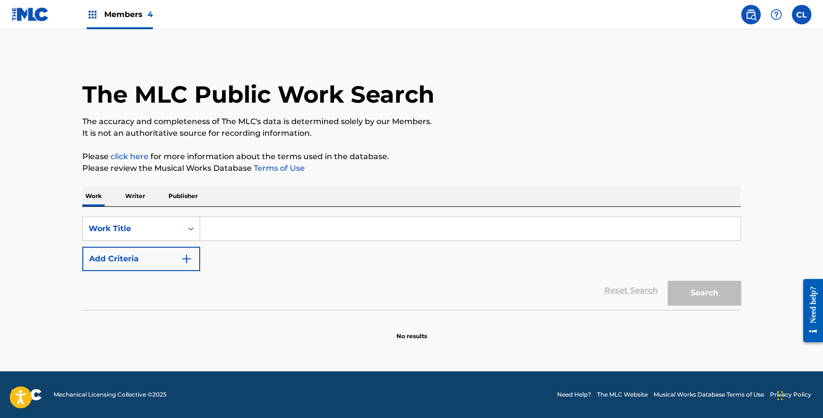
click at [304, 232] on input "Search Form" at bounding box center [470, 228] width 540 height 23
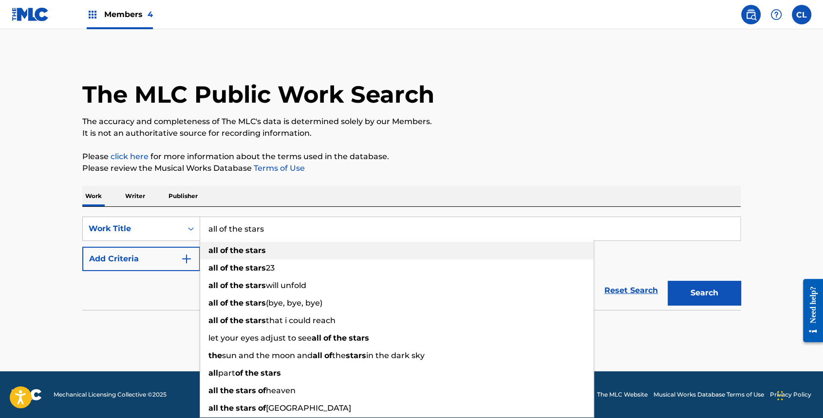
type input "all of the stars"
click at [224, 247] on strong "of" at bounding box center [224, 250] width 8 height 9
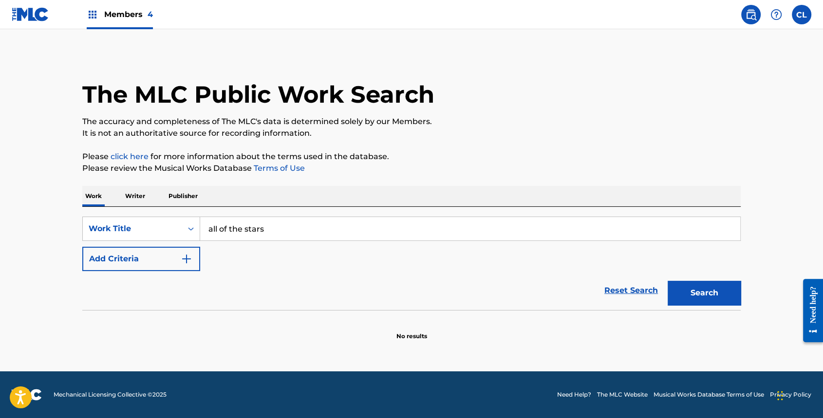
click at [127, 253] on button "Add Criteria" at bounding box center [141, 259] width 118 height 24
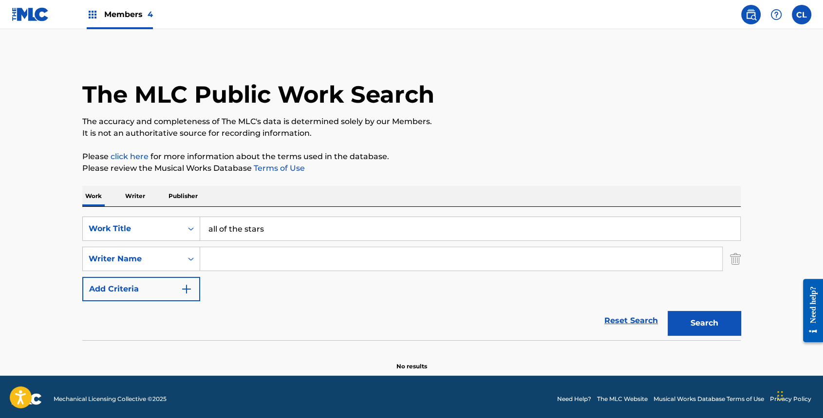
click at [287, 263] on input "Search Form" at bounding box center [461, 258] width 522 height 23
type input "hayd"
click at [668, 311] on button "Search" at bounding box center [704, 323] width 73 height 24
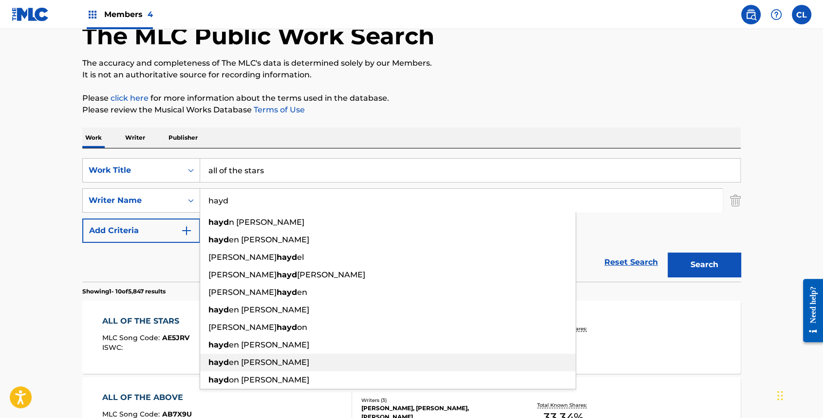
scroll to position [195, 0]
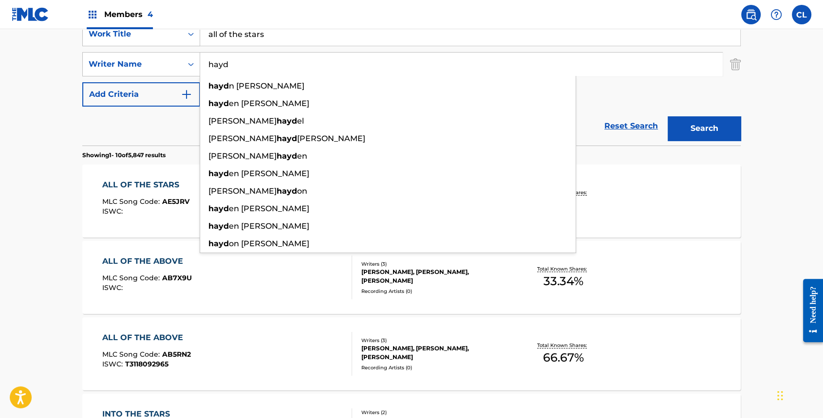
click at [27, 217] on main "The MLC Public Work Search The accuracy and completeness of The MLC's data is d…" at bounding box center [411, 407] width 823 height 1146
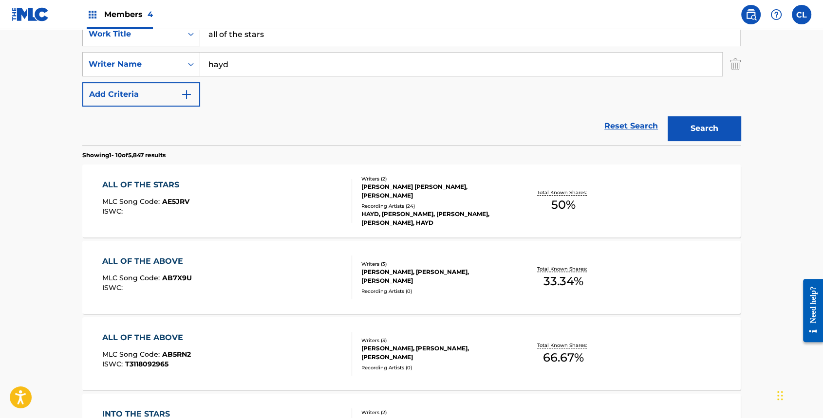
click at [342, 201] on div "ALL OF THE STARS MLC Song Code : AE5JRV ISWC :" at bounding box center [227, 201] width 250 height 44
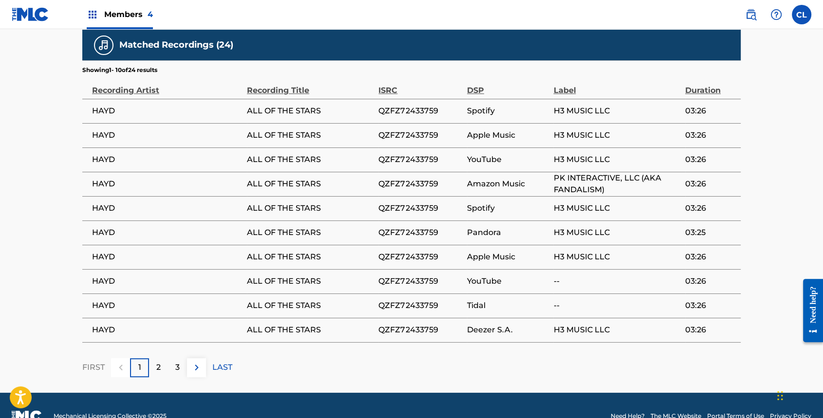
click at [158, 358] on div "2" at bounding box center [158, 367] width 19 height 19
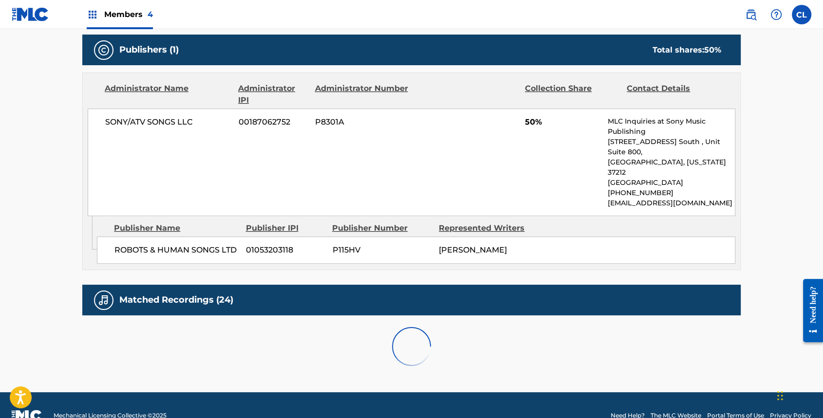
scroll to position [682, 0]
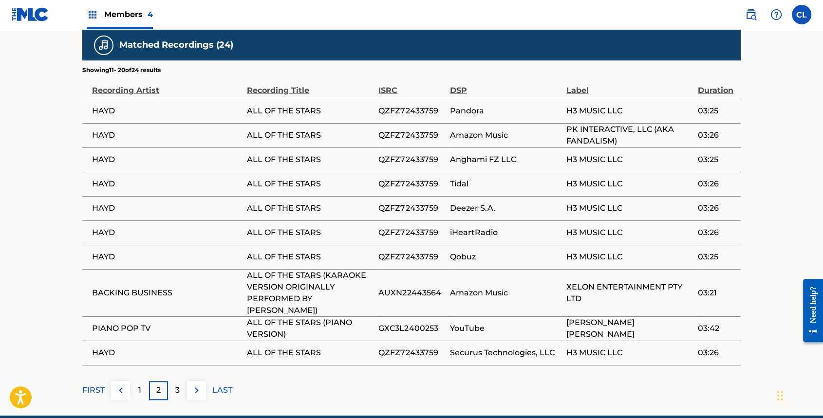
click at [175, 385] on p "3" at bounding box center [177, 391] width 4 height 12
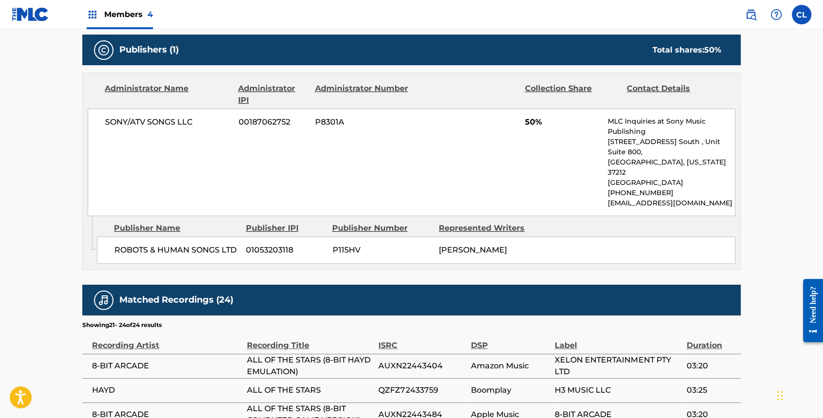
scroll to position [547, 0]
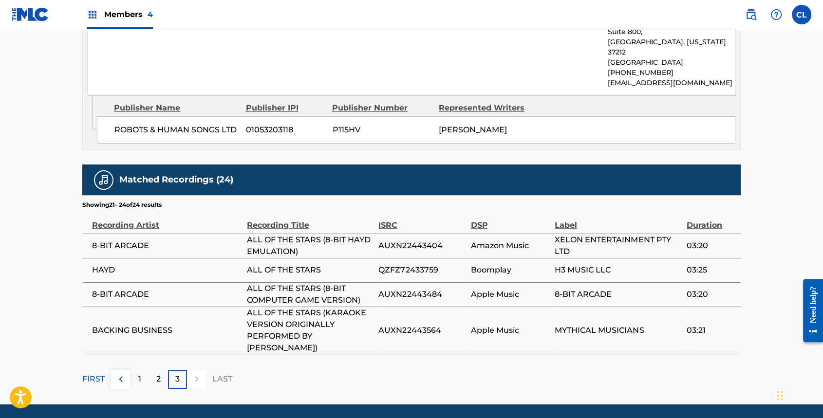
click at [142, 370] on div "1" at bounding box center [139, 379] width 19 height 19
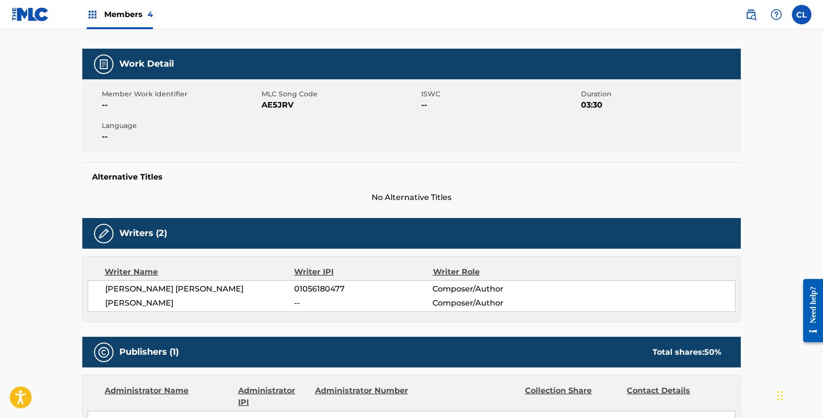
scroll to position [0, 0]
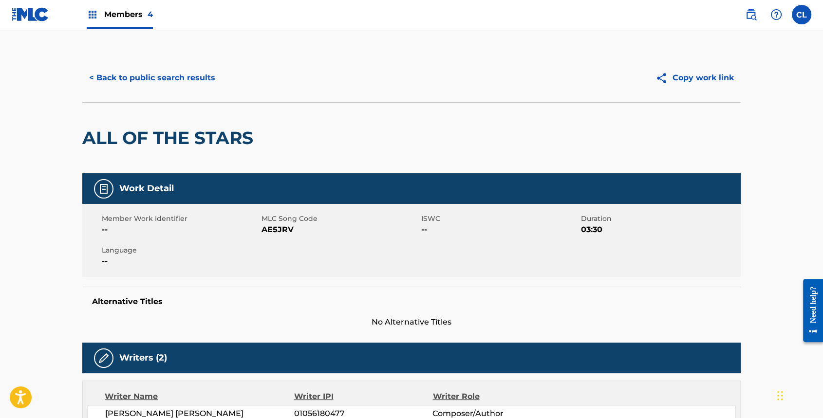
click at [198, 73] on button "< Back to public search results" at bounding box center [152, 78] width 140 height 24
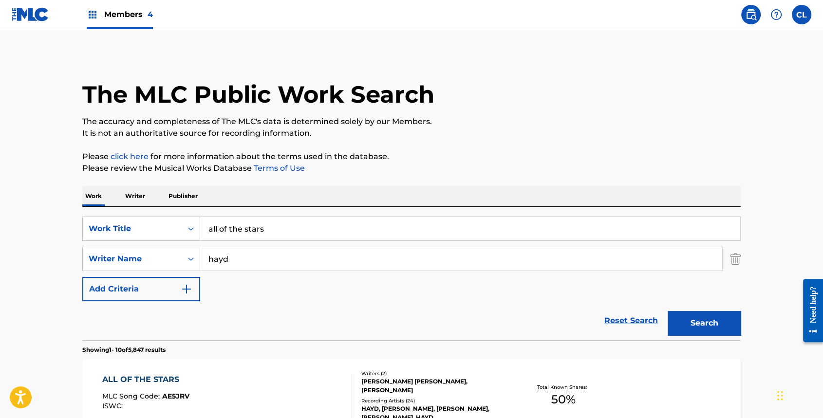
click at [126, 15] on span "Members 4" at bounding box center [128, 14] width 49 height 11
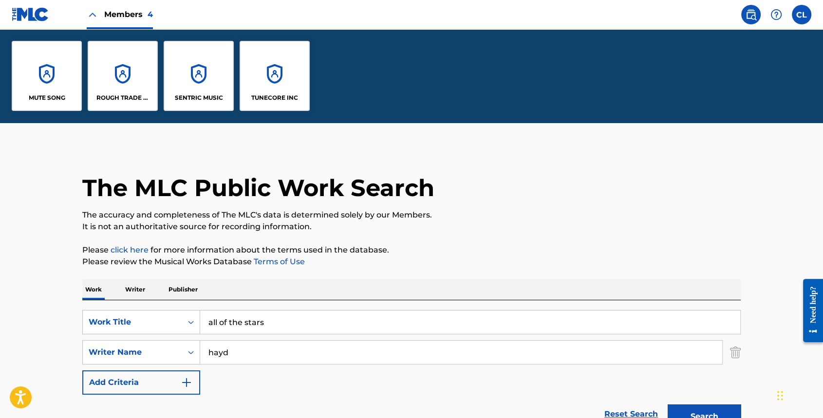
click at [193, 86] on div "SENTRIC MUSIC" at bounding box center [199, 76] width 70 height 70
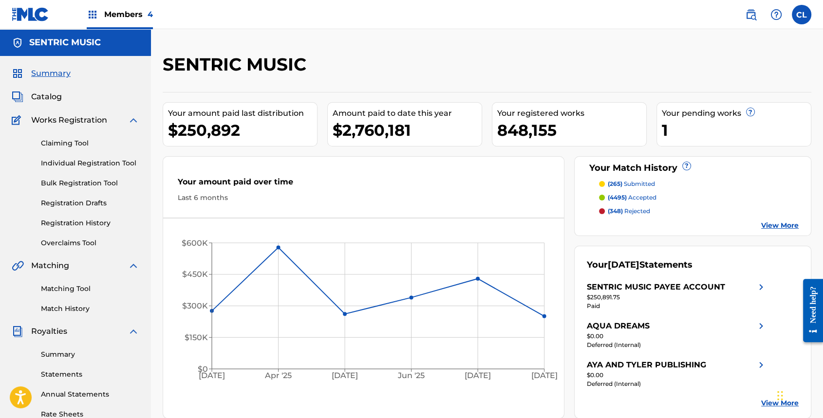
click at [60, 292] on link "Matching Tool" at bounding box center [90, 289] width 98 height 10
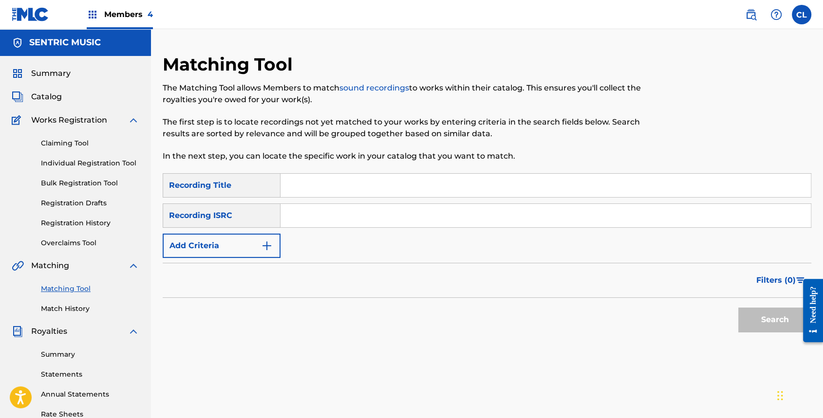
click at [322, 188] on input "Search Form" at bounding box center [545, 185] width 530 height 23
click at [374, 186] on input "Search Form" at bounding box center [545, 185] width 530 height 23
type input "all of the stars"
click at [243, 242] on button "Add Criteria" at bounding box center [222, 246] width 118 height 24
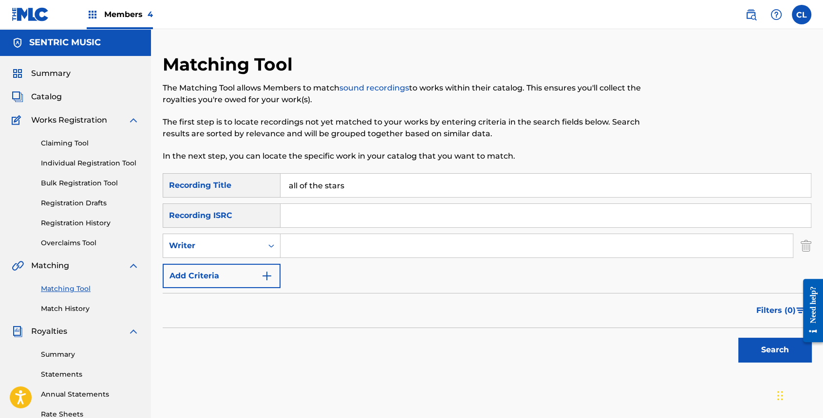
click at [406, 249] on input "Search Form" at bounding box center [536, 245] width 512 height 23
type input "h"
click at [440, 281] on div "SearchWithCriteria4f8c8451-95d1-402b-9c09-4c4995b349d8 Recording Title all of t…" at bounding box center [487, 230] width 649 height 115
click at [215, 242] on div "Writer" at bounding box center [213, 246] width 88 height 12
click at [226, 273] on div "Recording Artist" at bounding box center [221, 270] width 117 height 24
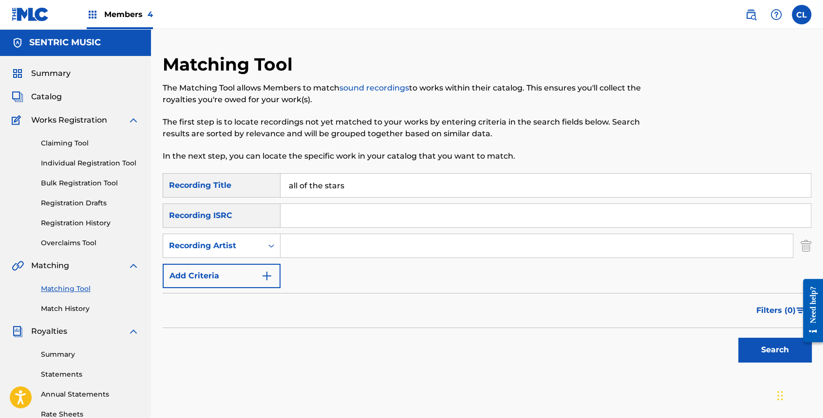
click at [313, 244] on input "Search Form" at bounding box center [536, 245] width 512 height 23
click at [301, 247] on input "Search Form" at bounding box center [536, 245] width 512 height 23
type input "hayd"
click at [764, 339] on button "Search" at bounding box center [774, 350] width 73 height 24
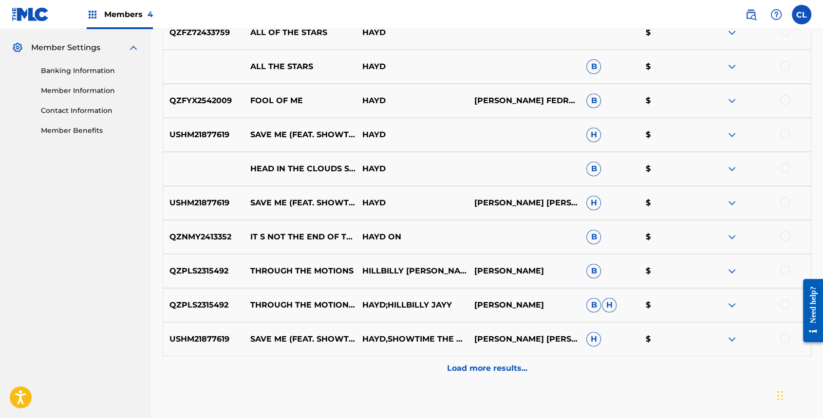
scroll to position [448, 0]
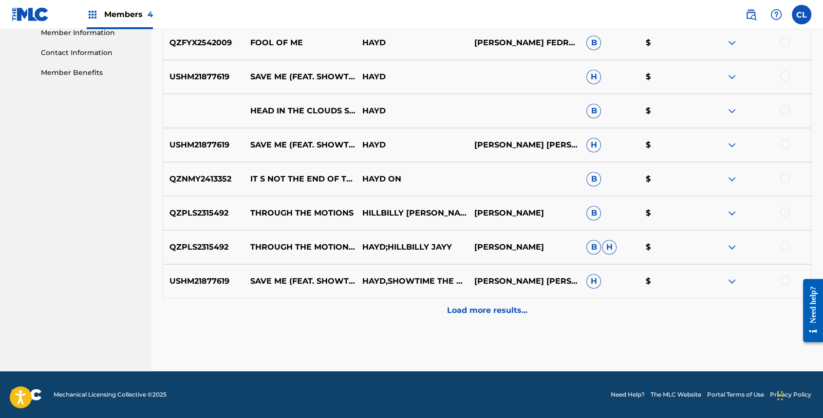
click at [505, 317] on div "Load more results..." at bounding box center [487, 311] width 649 height 24
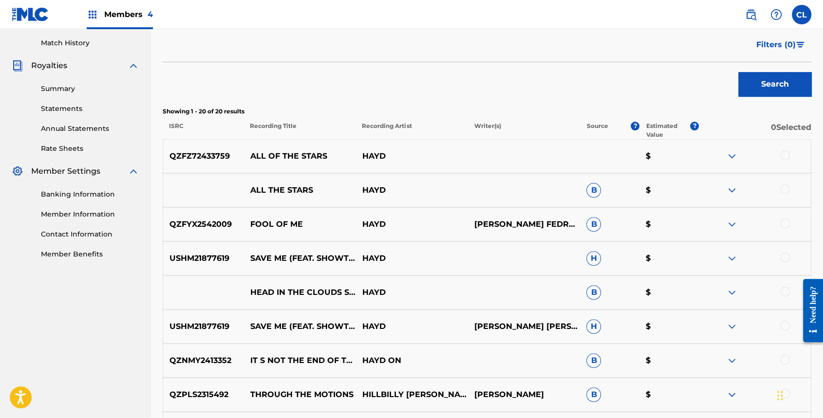
scroll to position [309, 0]
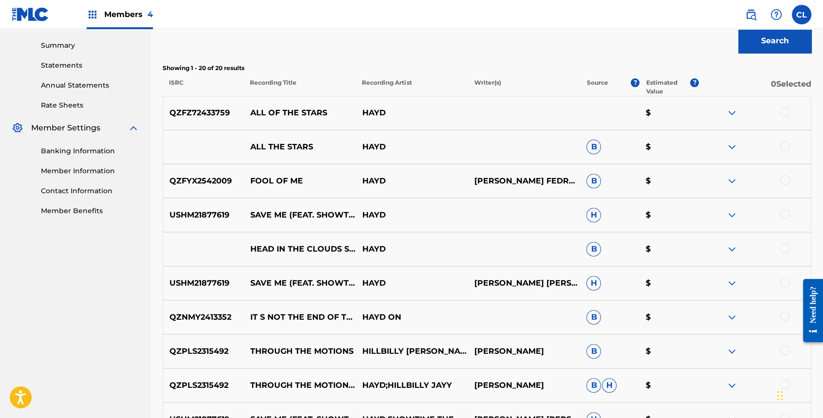
click at [786, 143] on div at bounding box center [785, 146] width 10 height 10
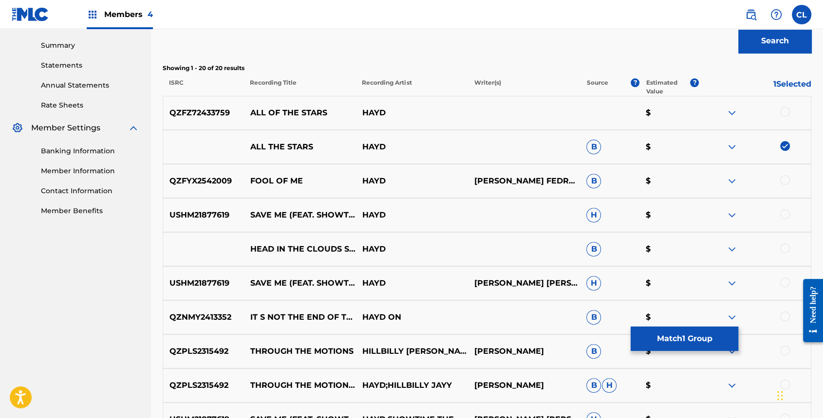
click at [786, 141] on img at bounding box center [785, 146] width 10 height 10
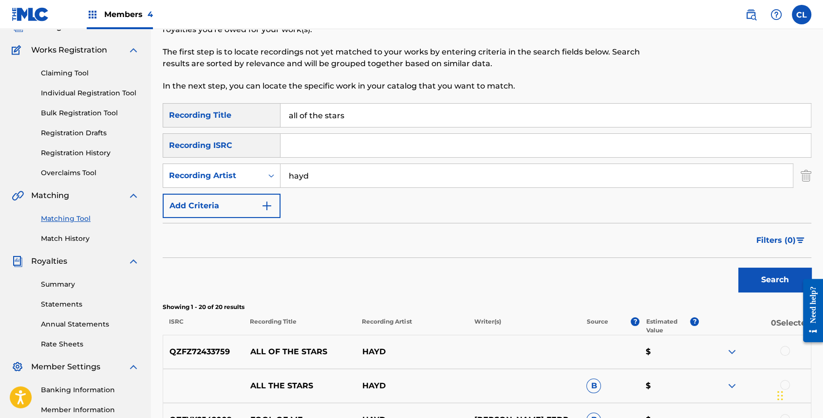
scroll to position [50, 0]
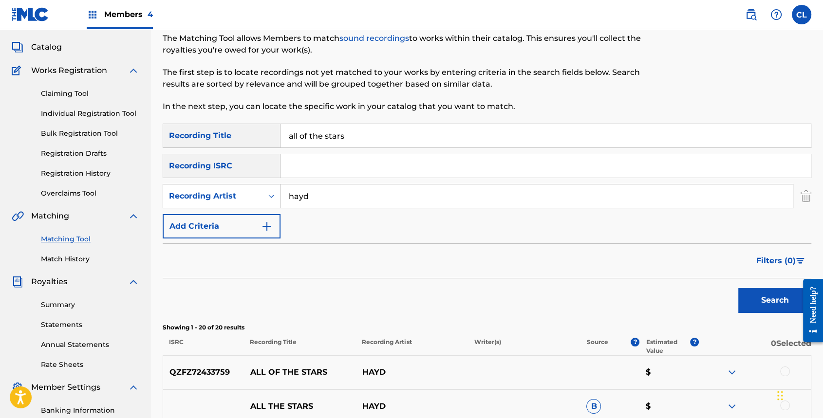
click at [68, 255] on link "Match History" at bounding box center [90, 259] width 98 height 10
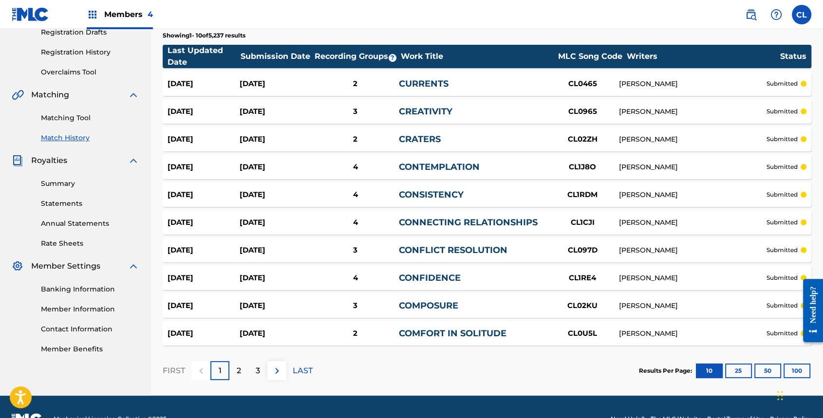
scroll to position [195, 0]
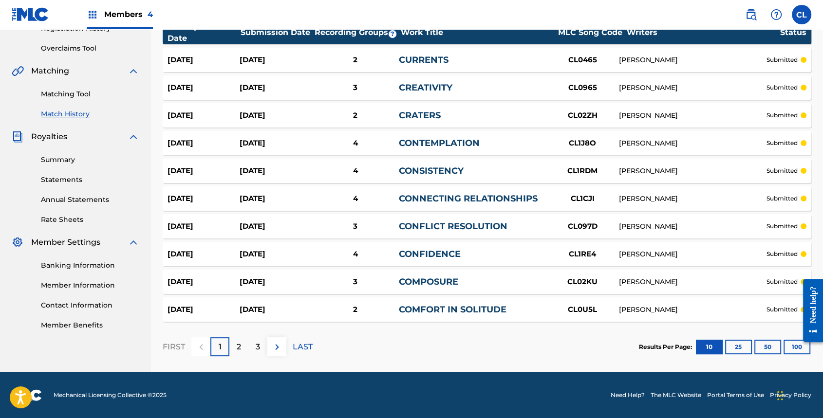
click at [764, 344] on button "50" at bounding box center [767, 347] width 27 height 15
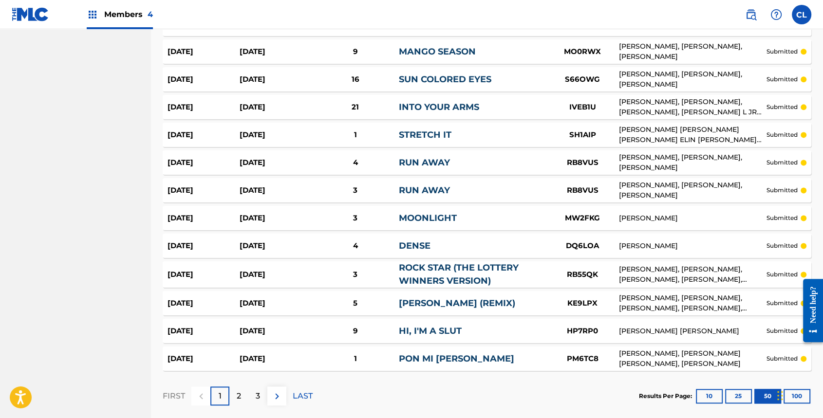
scroll to position [1311, 0]
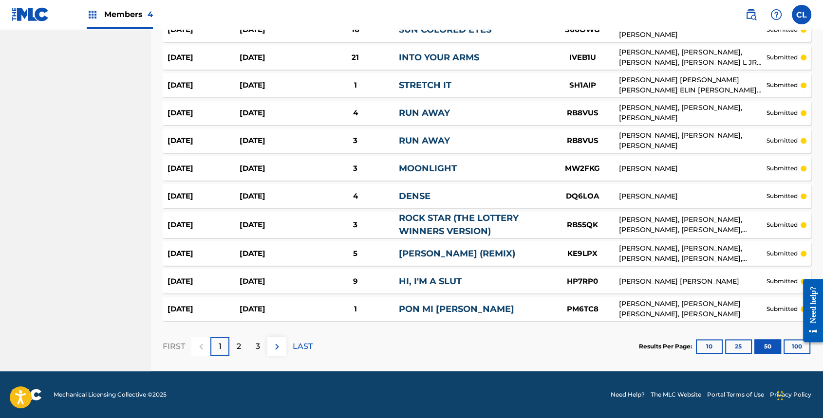
click at [793, 346] on button "100" at bounding box center [797, 346] width 27 height 15
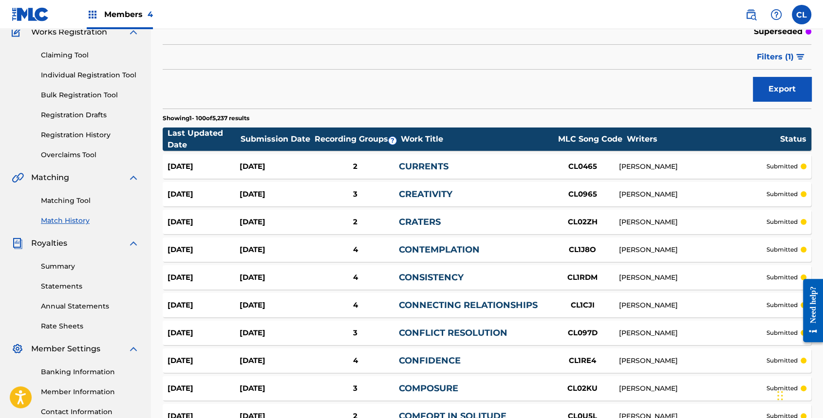
scroll to position [0, 0]
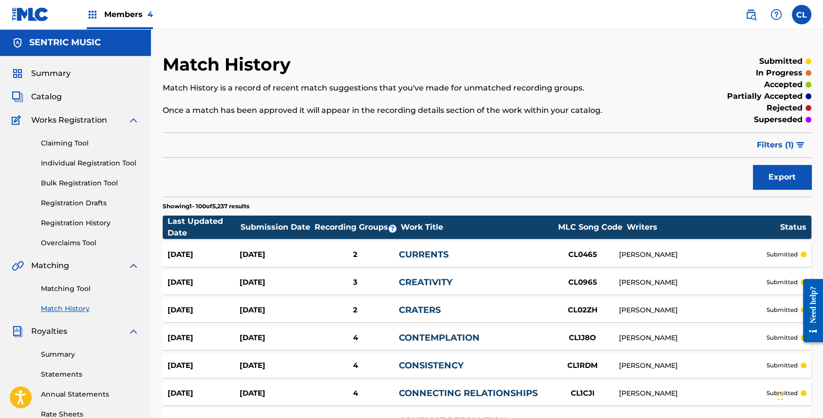
click at [73, 294] on link "Matching Tool" at bounding box center [90, 289] width 98 height 10
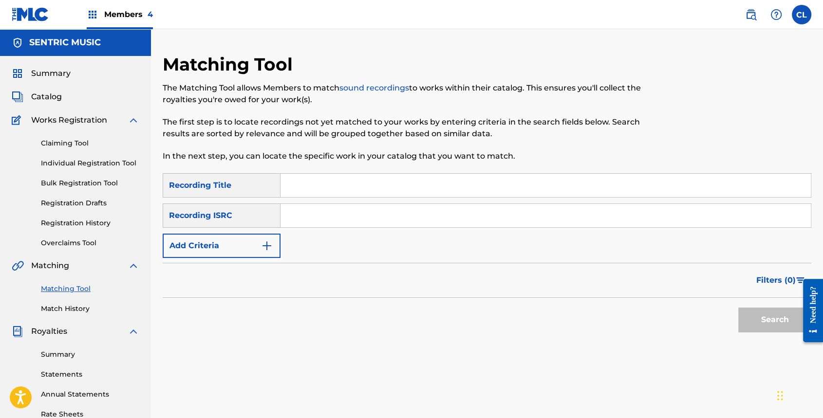
click at [309, 187] on input "Search Form" at bounding box center [545, 185] width 530 height 23
click at [253, 248] on button "Add Criteria" at bounding box center [222, 246] width 118 height 24
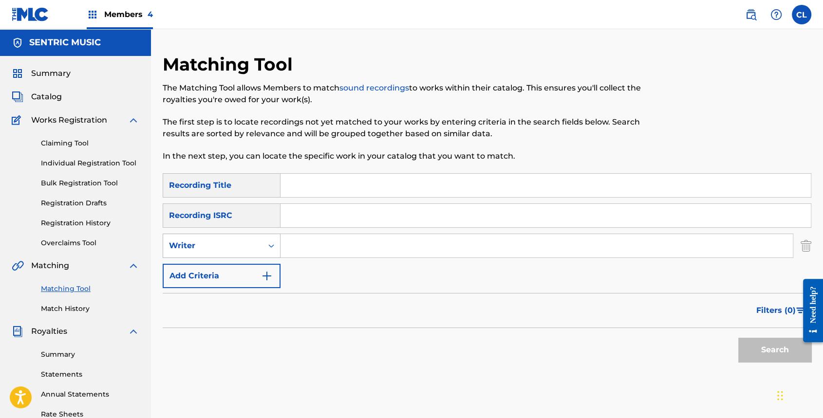
click at [234, 242] on div "Writer" at bounding box center [213, 246] width 88 height 12
click at [224, 270] on div "Recording Artist" at bounding box center [221, 270] width 117 height 24
click at [285, 250] on input "Search Form" at bounding box center [536, 245] width 512 height 23
type input "hayd"
click at [738, 338] on button "Search" at bounding box center [774, 350] width 73 height 24
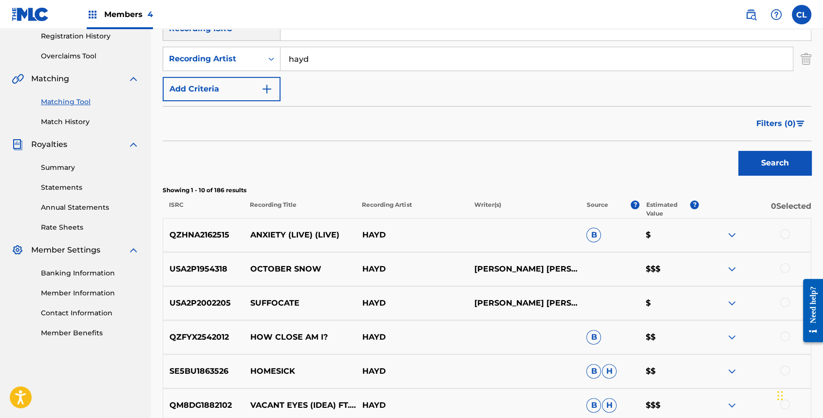
scroll to position [260, 0]
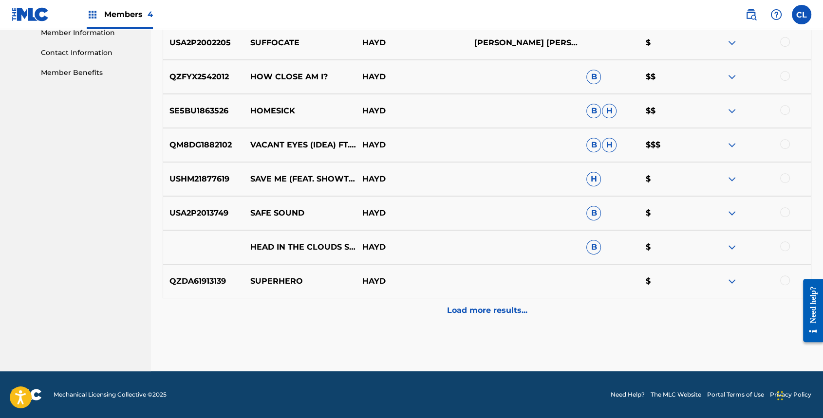
click at [487, 312] on p "Load more results..." at bounding box center [487, 311] width 80 height 12
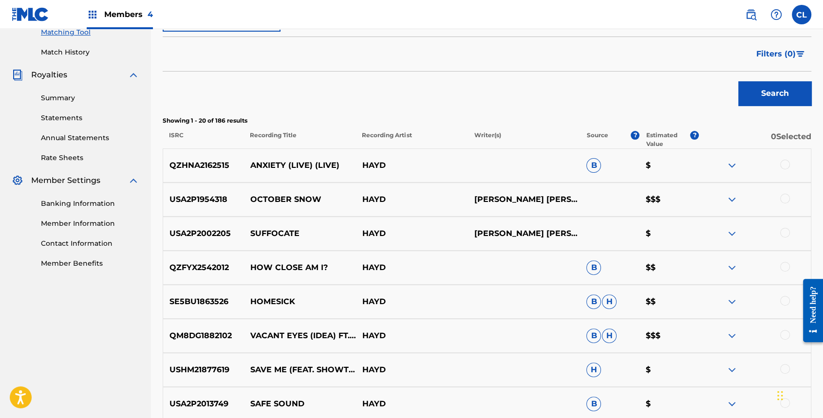
scroll to position [187, 0]
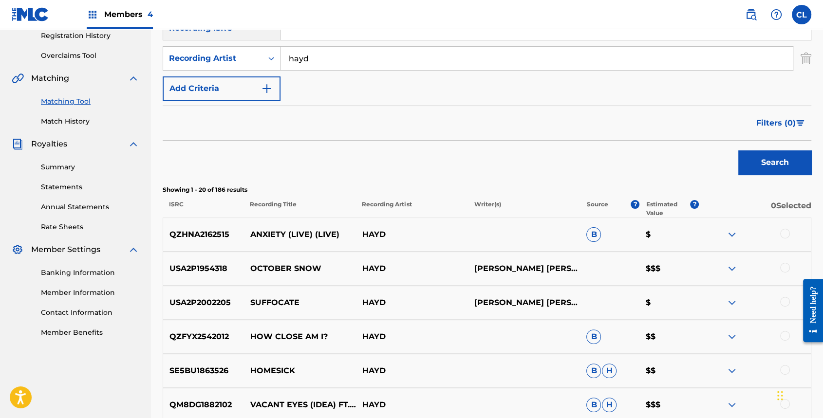
click at [664, 210] on p "Estimated Value" at bounding box center [668, 209] width 44 height 18
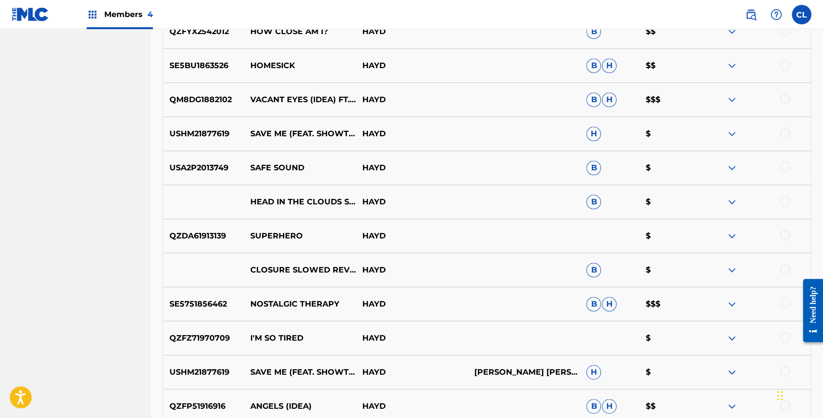
scroll to position [707, 0]
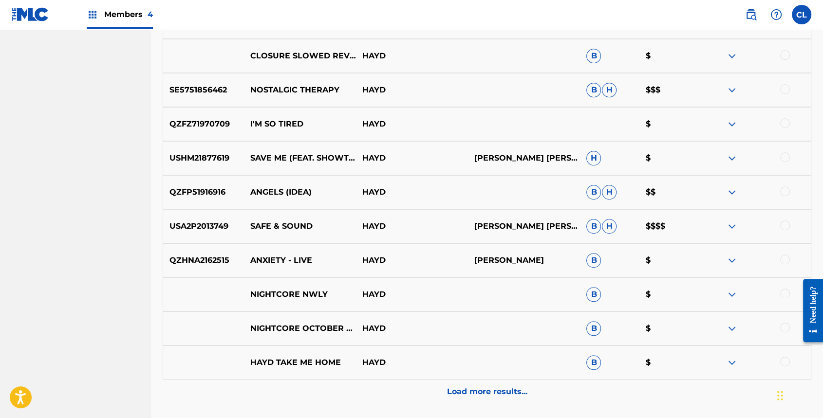
click at [460, 400] on div "Load more results..." at bounding box center [487, 392] width 649 height 24
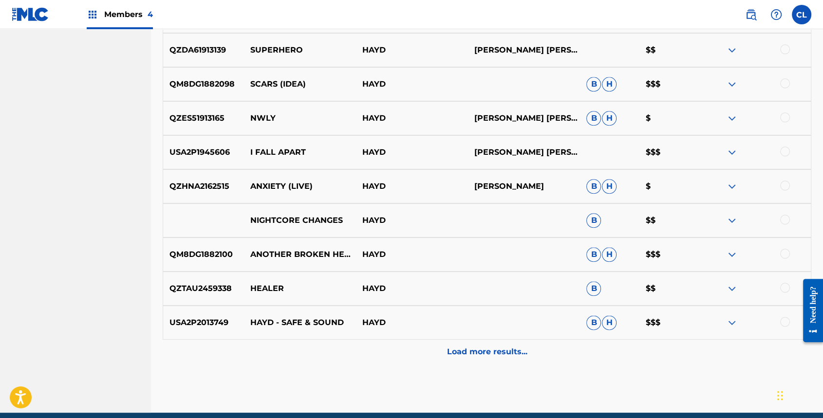
scroll to position [1129, 0]
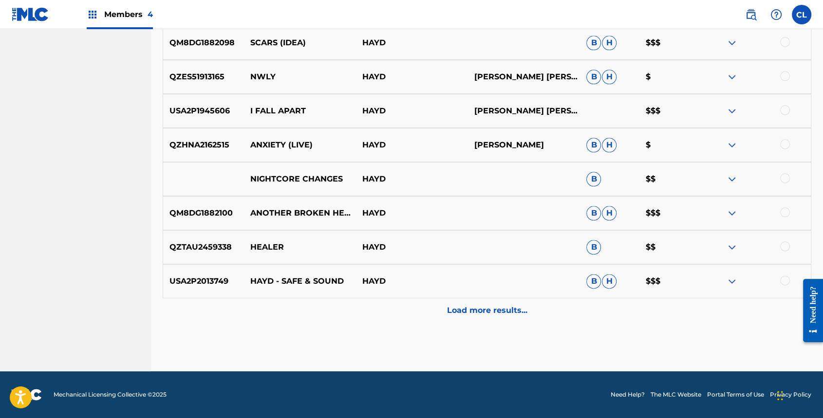
click at [514, 312] on p "Load more results..." at bounding box center [487, 311] width 80 height 12
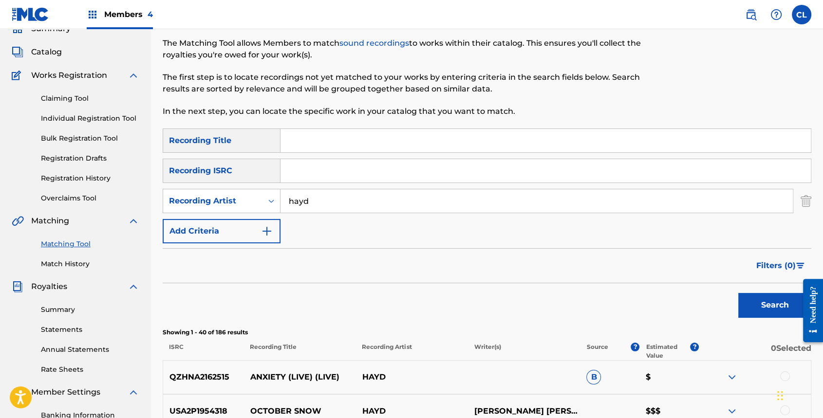
scroll to position [65, 0]
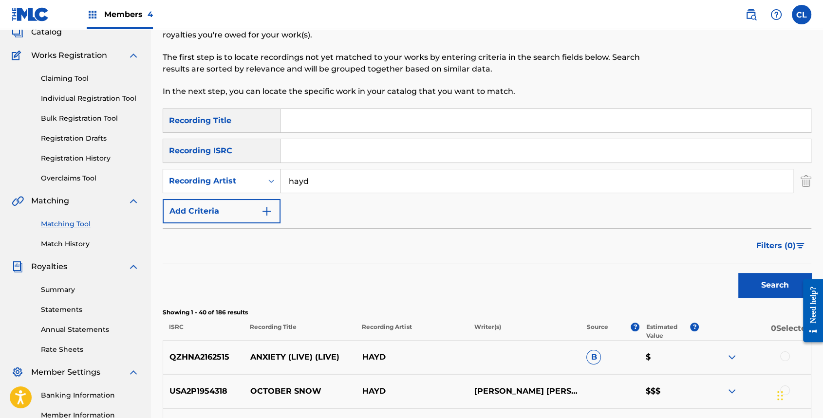
click at [785, 240] on span "Filters ( 0 )" at bounding box center [775, 246] width 39 height 12
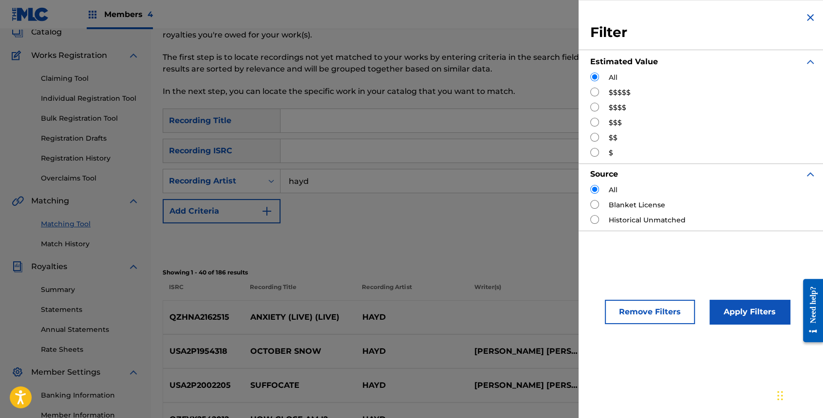
click at [597, 96] on input "Search Form" at bounding box center [594, 92] width 9 height 9
radio input "true"
click at [736, 308] on button "Apply Filters" at bounding box center [750, 312] width 80 height 24
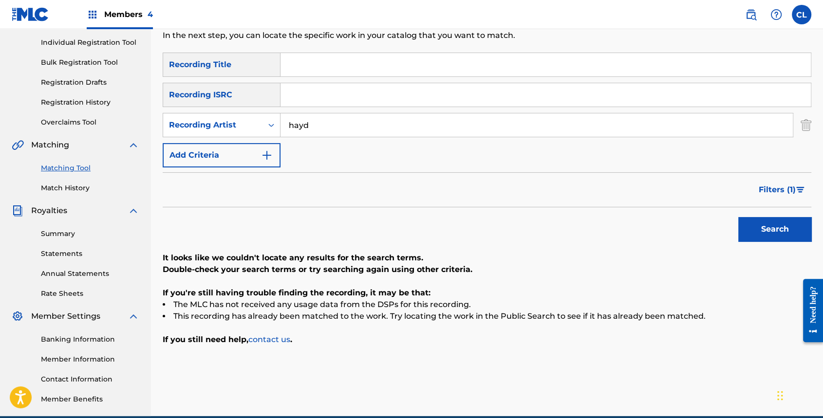
scroll to position [101, 0]
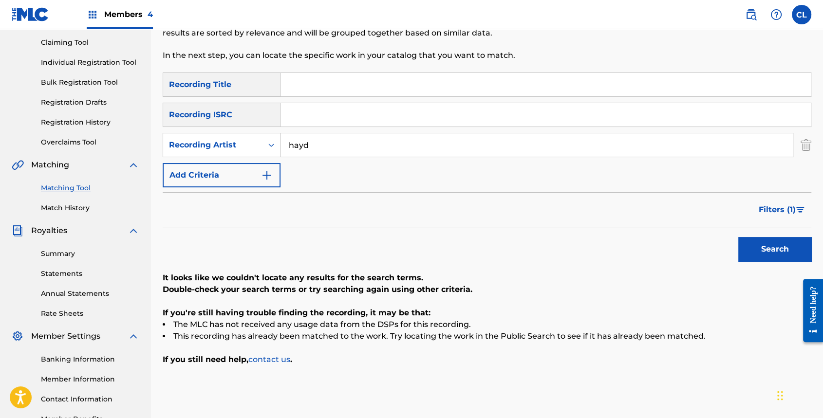
click at [773, 209] on span "Filters ( 1 )" at bounding box center [777, 210] width 37 height 12
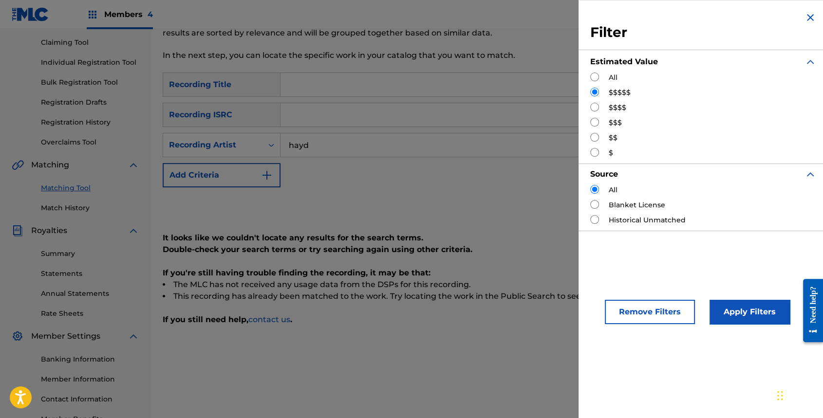
click at [607, 111] on div "$$$$" at bounding box center [703, 108] width 226 height 10
click at [590, 106] on input "Search Form" at bounding box center [594, 107] width 9 height 9
radio input "true"
click at [737, 318] on button "Apply Filters" at bounding box center [750, 312] width 80 height 24
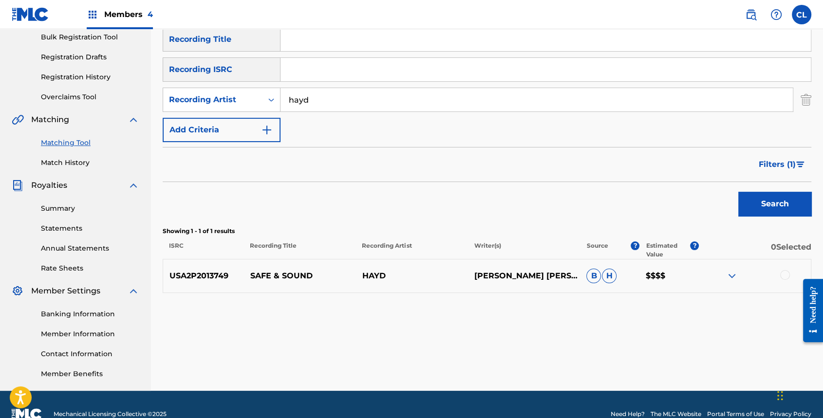
scroll to position [166, 0]
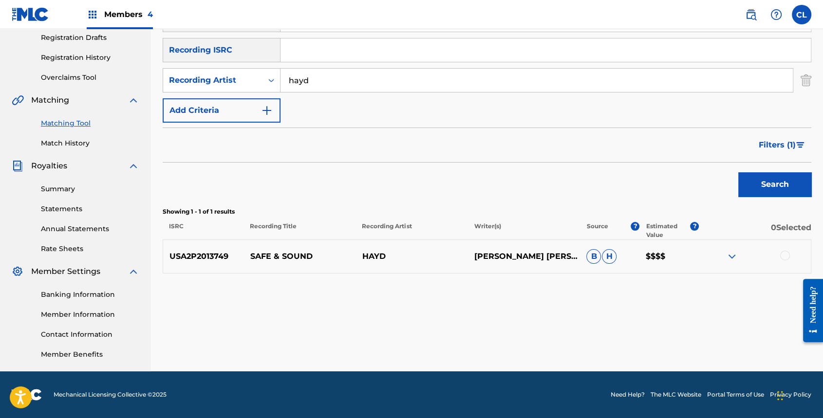
click at [787, 148] on span "Filters ( 1 )" at bounding box center [777, 145] width 37 height 12
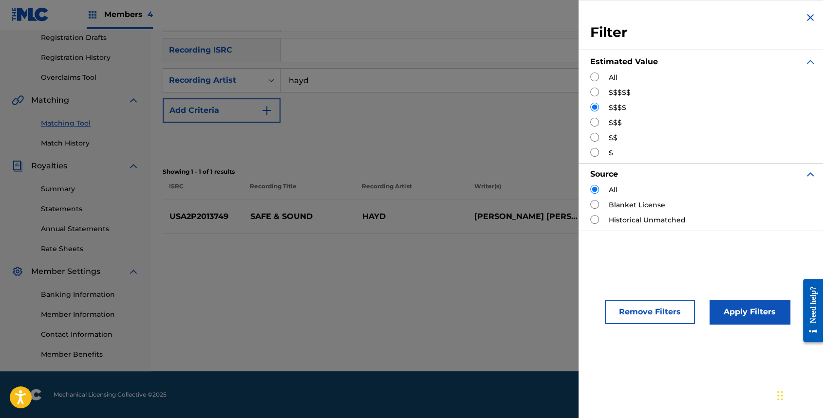
click at [600, 123] on div "$$$" at bounding box center [703, 123] width 226 height 10
click at [594, 122] on input "Search Form" at bounding box center [594, 122] width 9 height 9
radio input "true"
click at [739, 311] on button "Apply Filters" at bounding box center [750, 312] width 80 height 24
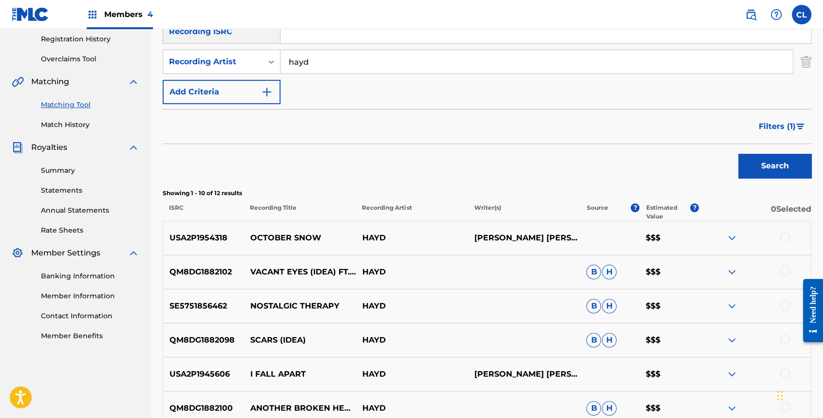
scroll to position [230, 0]
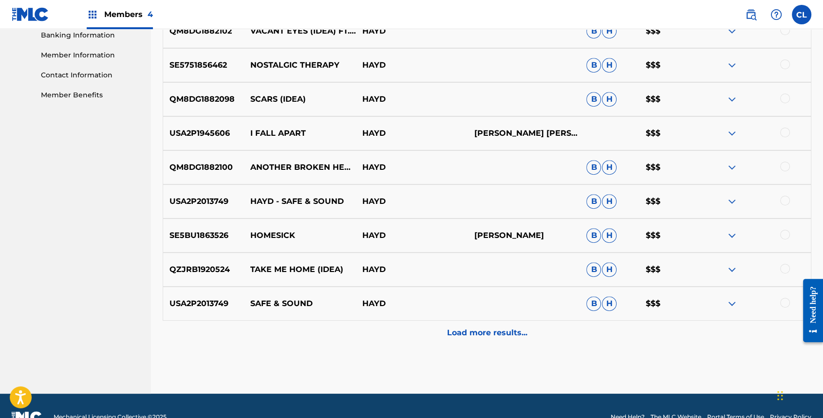
click at [505, 340] on div "Load more results..." at bounding box center [487, 333] width 649 height 24
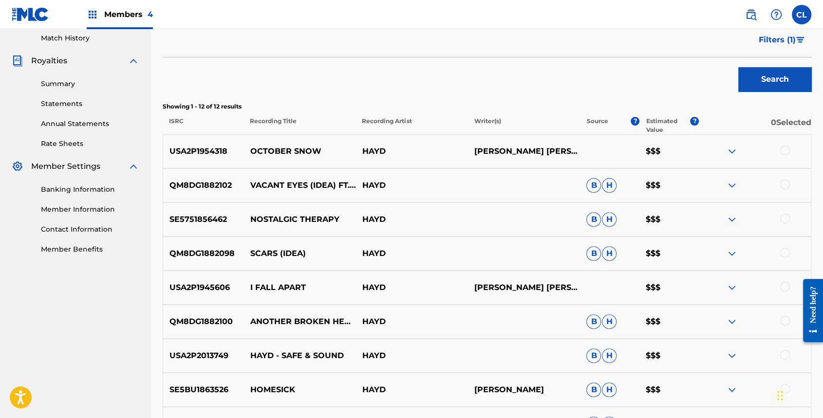
scroll to position [231, 0]
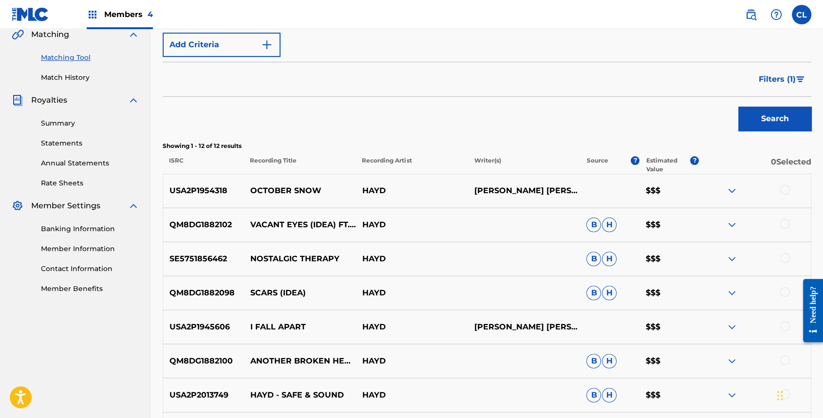
click at [791, 74] on span "Filters ( 1 )" at bounding box center [777, 80] width 37 height 12
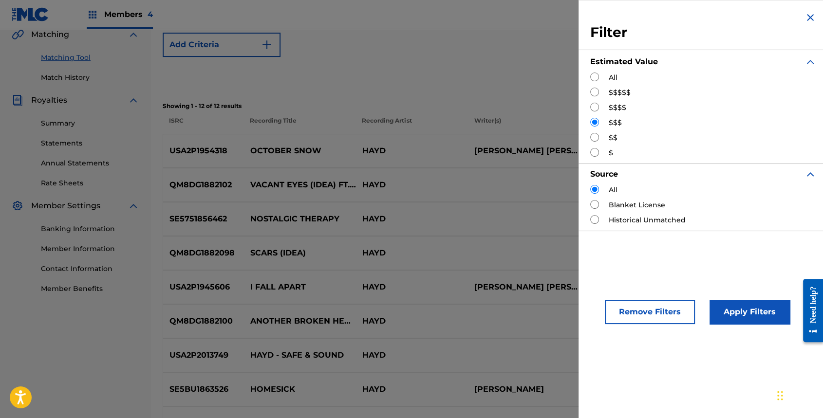
click at [598, 108] on input "Search Form" at bounding box center [594, 107] width 9 height 9
radio input "true"
click at [736, 304] on button "Apply Filters" at bounding box center [750, 312] width 80 height 24
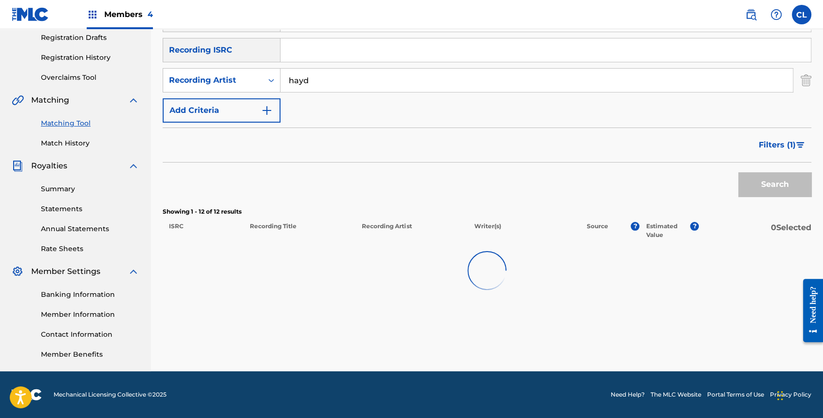
scroll to position [166, 0]
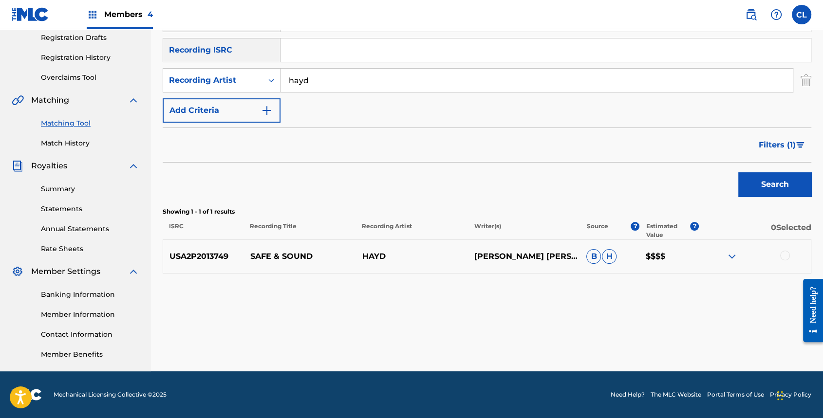
click at [302, 264] on div "USA2P2013749 SAFE & SOUND HAYD [PERSON_NAME] [PERSON_NAME] $$$$" at bounding box center [487, 257] width 649 height 34
copy p "SAFE & SOUND"
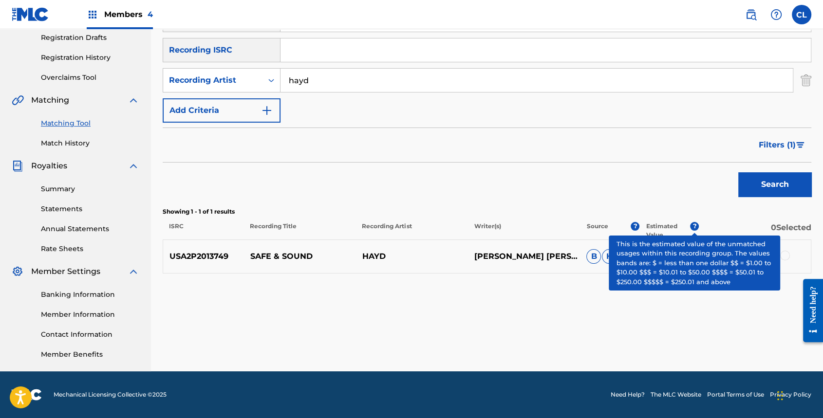
click at [696, 224] on span "?" at bounding box center [694, 226] width 9 height 9
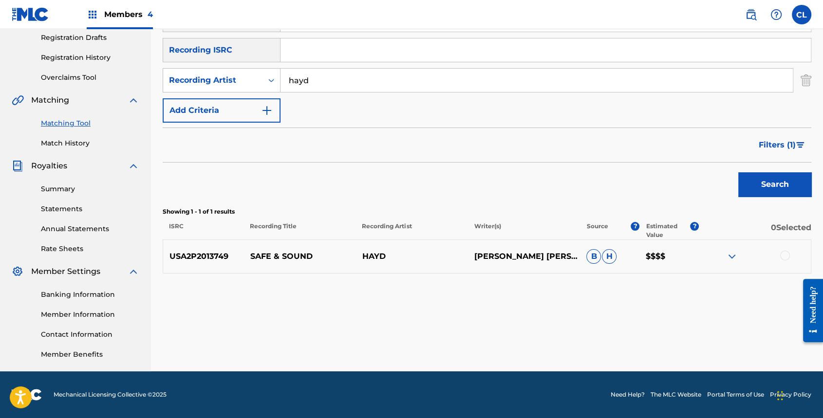
click at [595, 258] on span "B" at bounding box center [593, 256] width 15 height 15
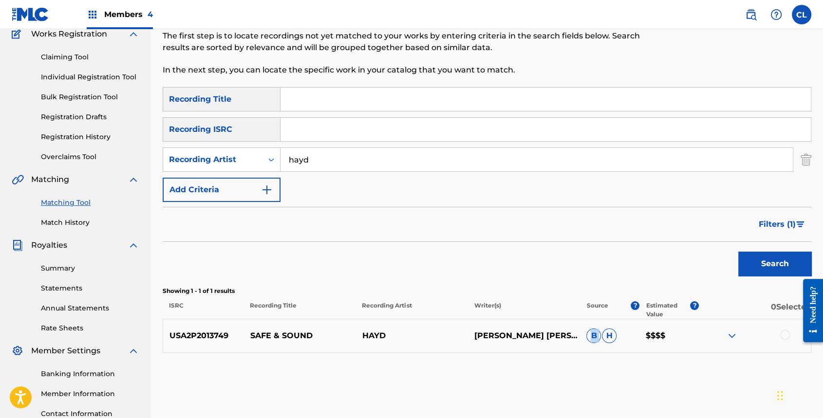
scroll to position [0, 0]
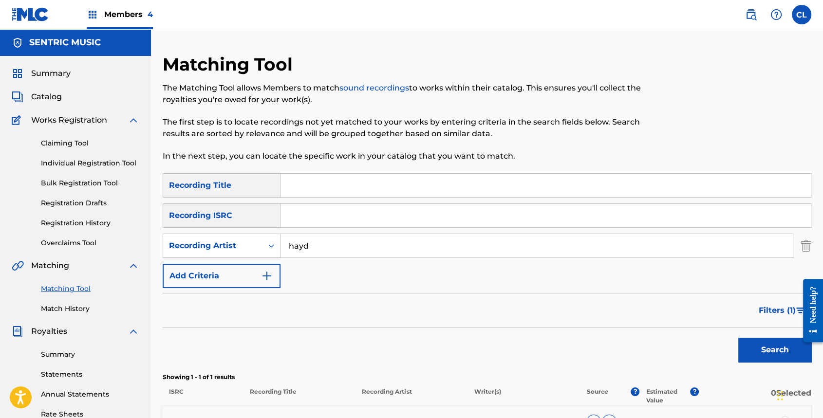
click at [356, 240] on input "hayd" at bounding box center [536, 245] width 512 height 23
click at [738, 338] on button "Search" at bounding box center [774, 350] width 73 height 24
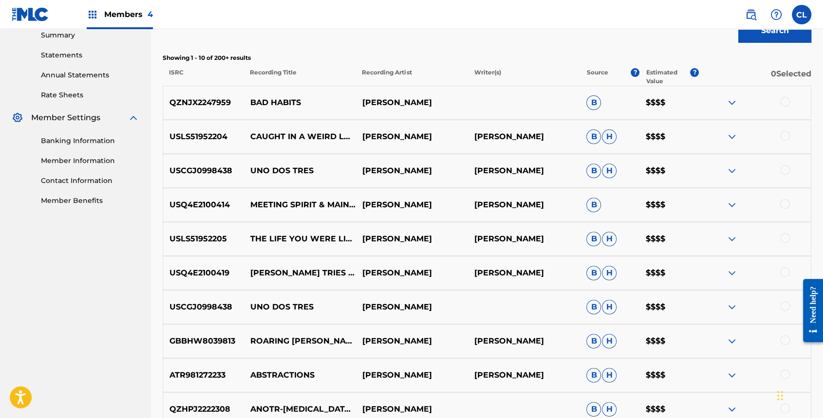
scroll to position [448, 0]
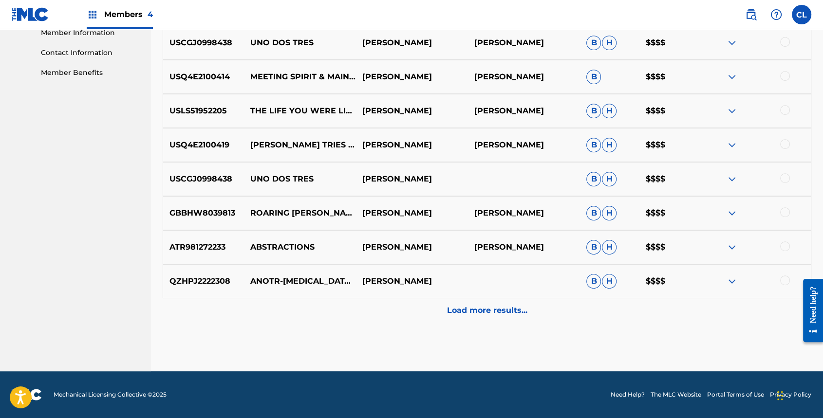
click at [511, 318] on div "Load more results..." at bounding box center [487, 311] width 649 height 24
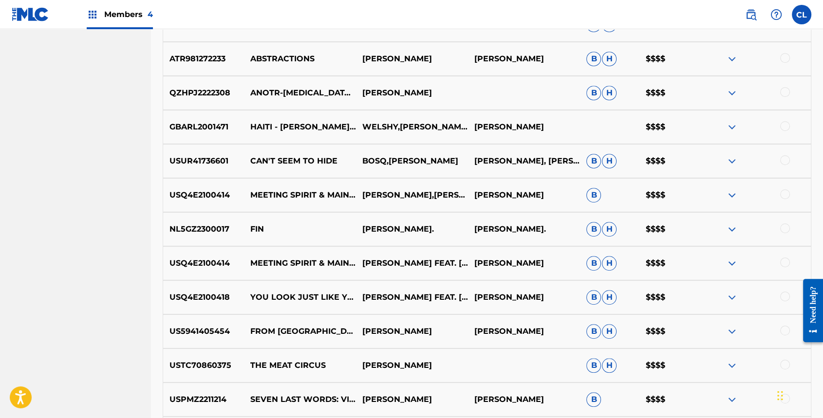
scroll to position [788, 0]
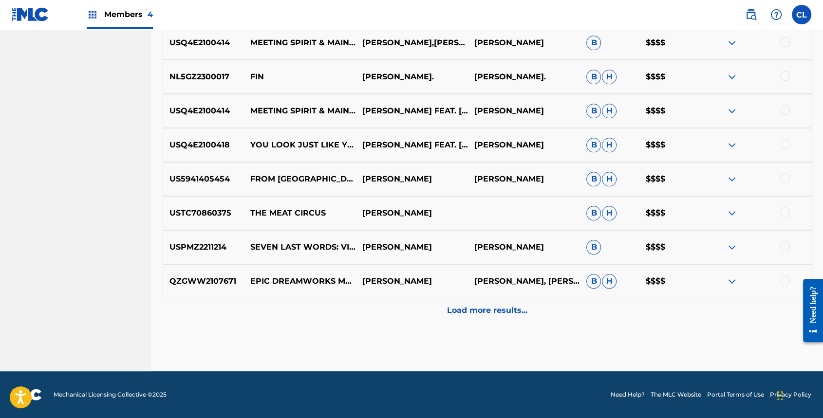
click at [462, 309] on p "Load more results..." at bounding box center [487, 311] width 80 height 12
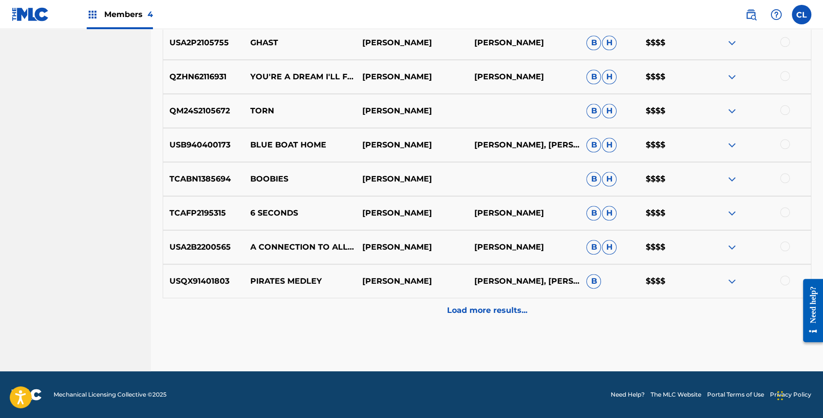
click at [442, 312] on div "Load more results..." at bounding box center [487, 311] width 649 height 24
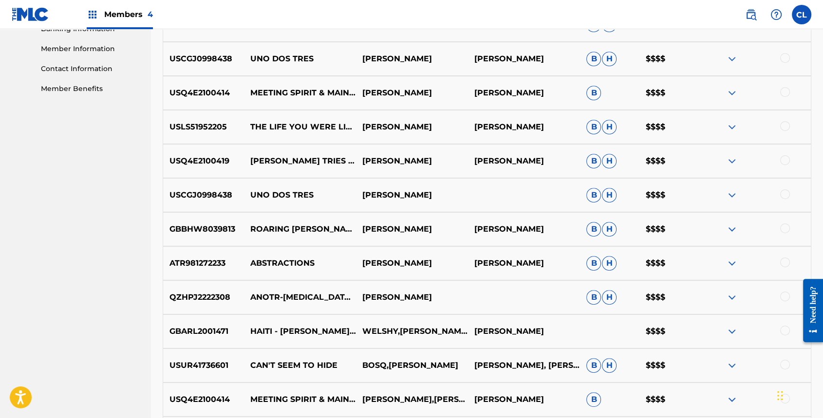
scroll to position [0, 0]
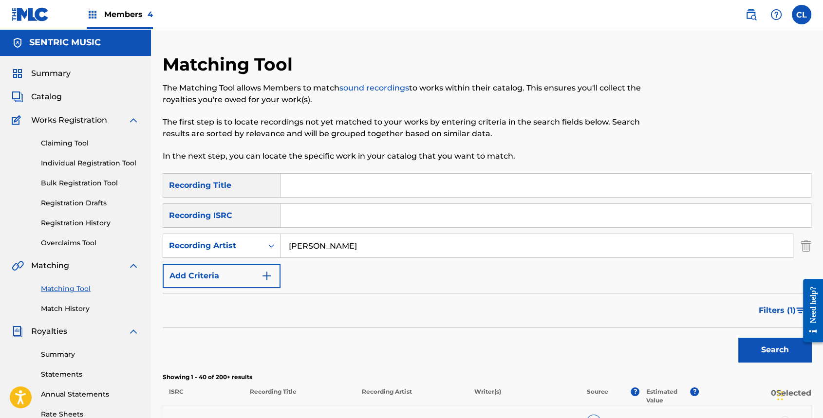
click at [401, 245] on input "[PERSON_NAME]" at bounding box center [536, 245] width 512 height 23
click at [400, 245] on input "[PERSON_NAME]" at bounding box center [536, 245] width 512 height 23
type input "j"
type input "a"
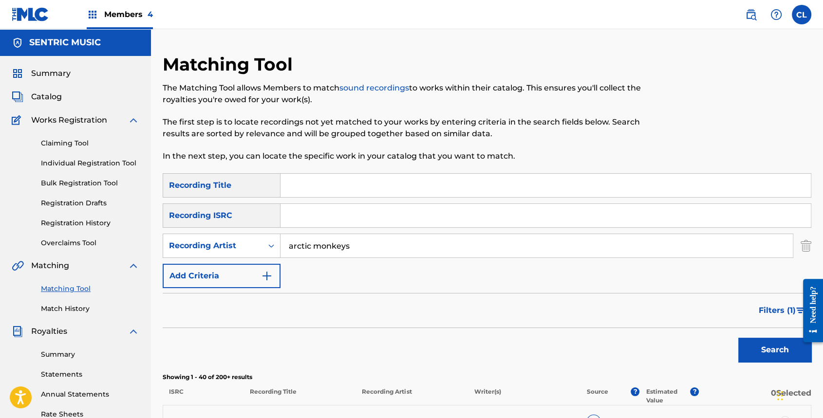
type input "arctic monkeys"
click at [738, 338] on button "Search" at bounding box center [774, 350] width 73 height 24
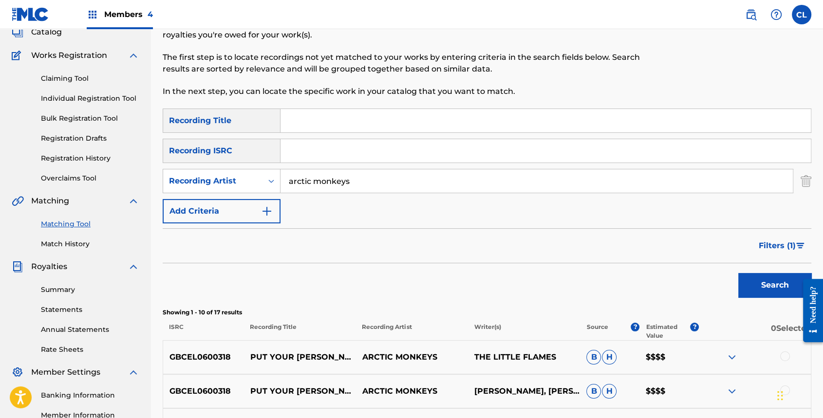
click at [784, 241] on span "Filters ( 1 )" at bounding box center [777, 246] width 37 height 12
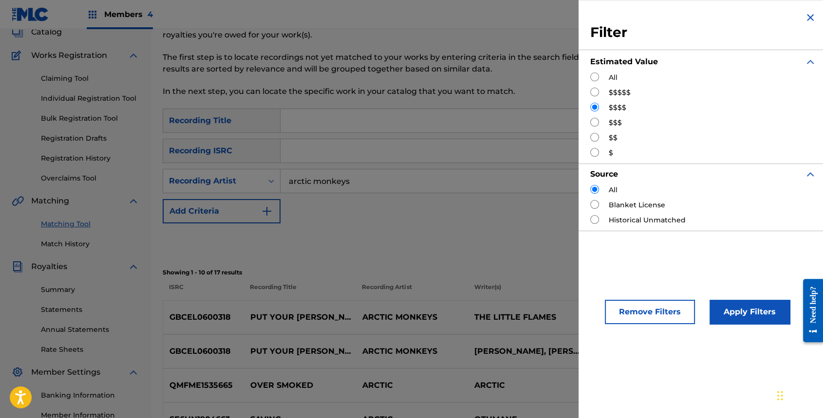
click at [596, 93] on input "Search Form" at bounding box center [594, 92] width 9 height 9
radio input "true"
click at [756, 302] on button "Apply Filters" at bounding box center [750, 312] width 80 height 24
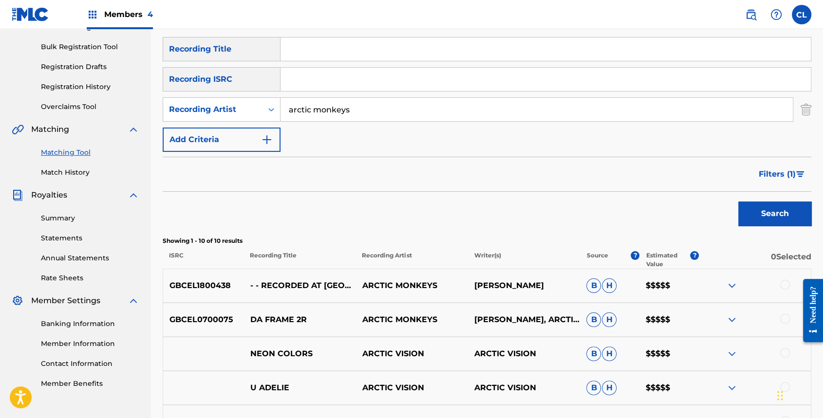
scroll to position [195, 0]
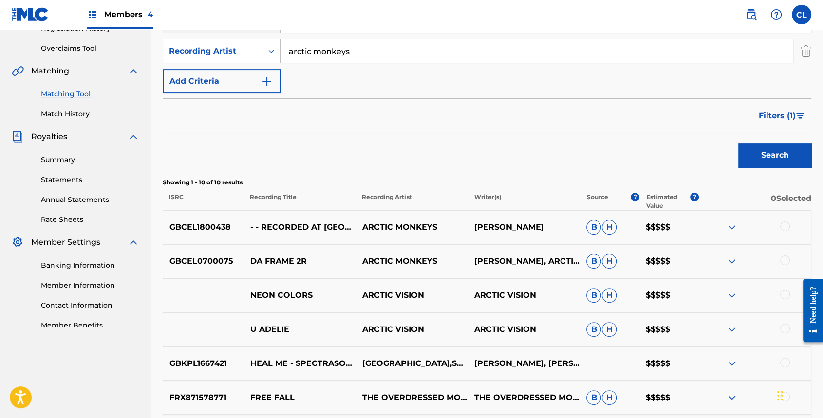
click at [313, 230] on p "- - RECORDED AT [GEOGRAPHIC_DATA][DEMOGRAPHIC_DATA], [US_STATE]" at bounding box center [299, 228] width 112 height 12
drag, startPoint x: 313, startPoint y: 230, endPoint x: 300, endPoint y: 276, distance: 47.5
click at [300, 276] on div "GBCEL0700075 DA FRAME 2R ARCTIC MONKEYS [PERSON_NAME], ARCTIC MONKEYS B H $$$$$" at bounding box center [487, 261] width 649 height 34
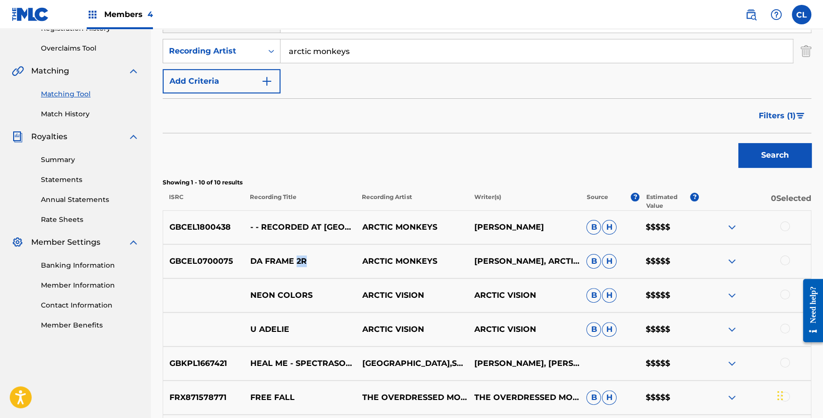
click at [300, 276] on div "GBCEL0700075 DA FRAME 2R ARCTIC MONKEYS [PERSON_NAME], ARCTIC MONKEYS B H $$$$$" at bounding box center [487, 261] width 649 height 34
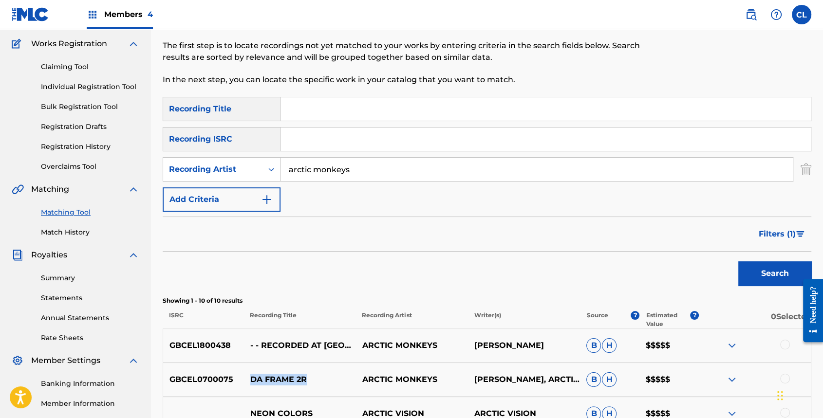
scroll to position [0, 0]
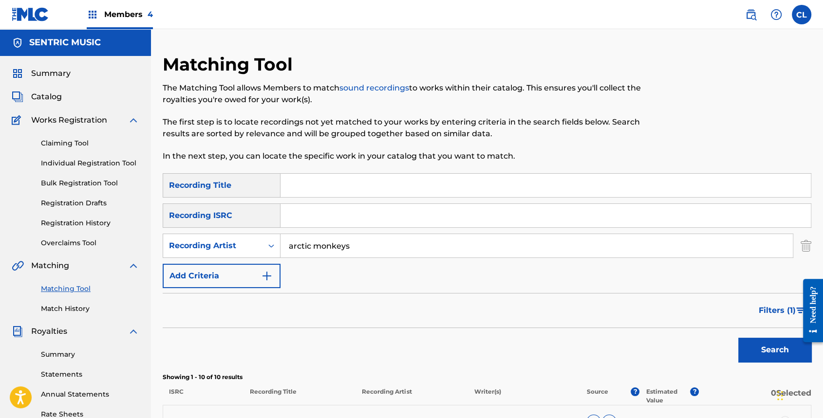
click at [363, 257] on input "arctic monkeys" at bounding box center [536, 245] width 512 height 23
click at [362, 256] on input "arctic monkeys" at bounding box center [536, 245] width 512 height 23
type input "[PERSON_NAME]"
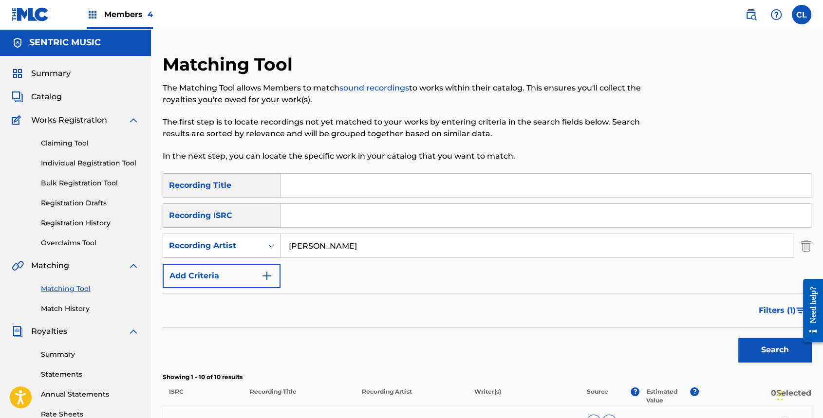
click at [738, 338] on button "Search" at bounding box center [774, 350] width 73 height 24
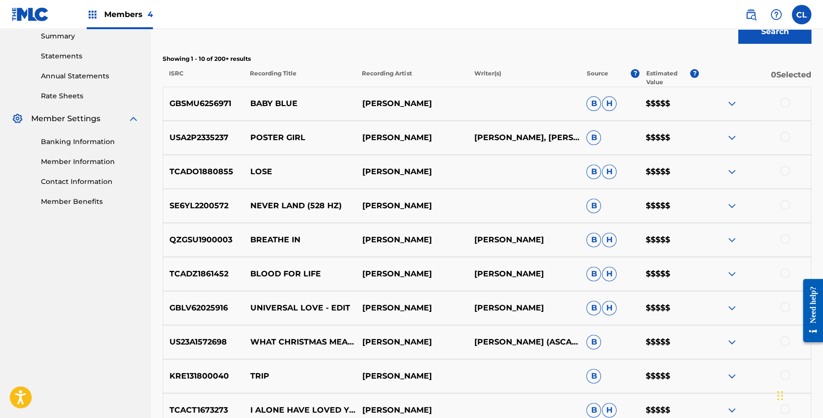
scroll to position [448, 0]
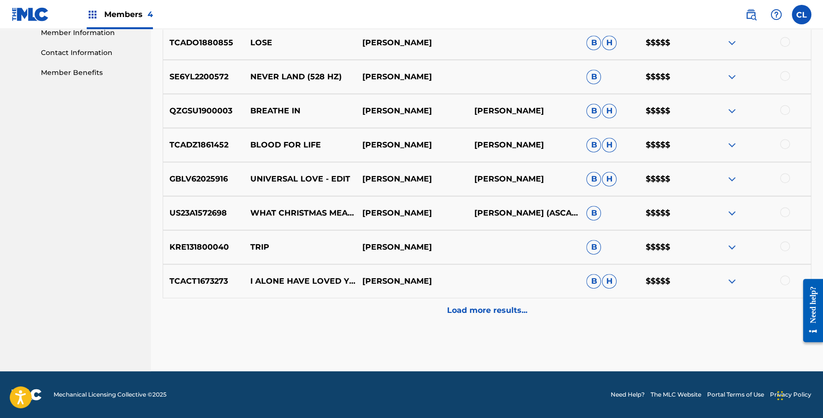
click at [507, 305] on p "Load more results..." at bounding box center [487, 311] width 80 height 12
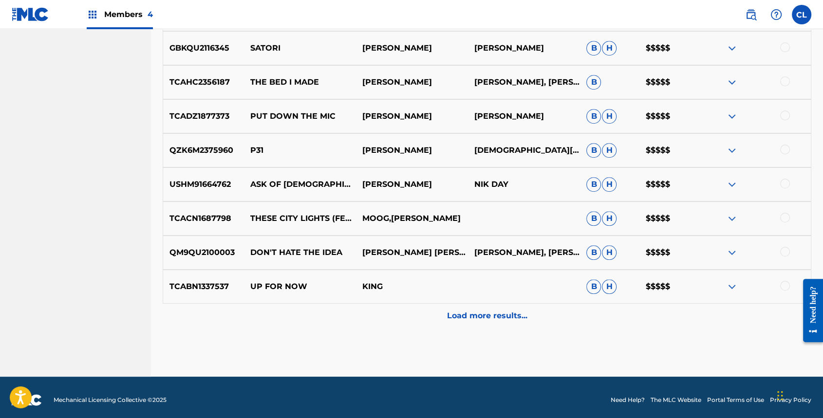
scroll to position [788, 0]
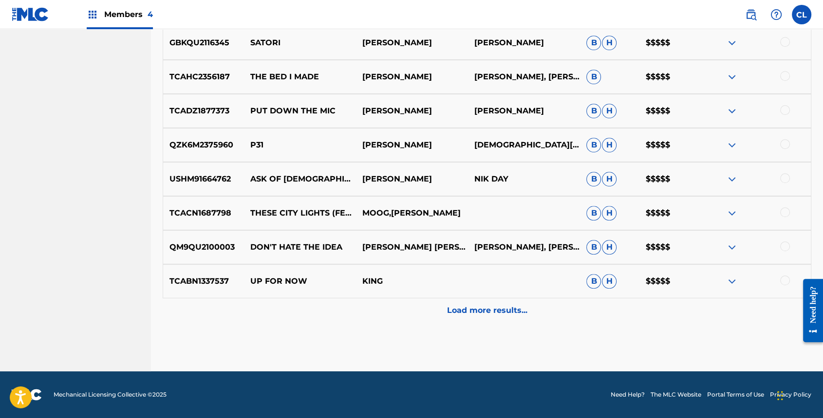
click at [457, 314] on p "Load more results..." at bounding box center [487, 311] width 80 height 12
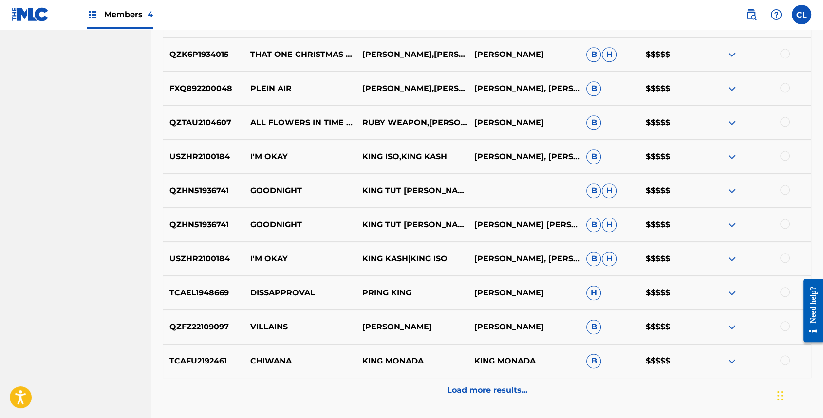
scroll to position [1129, 0]
